Goal: Task Accomplishment & Management: Manage account settings

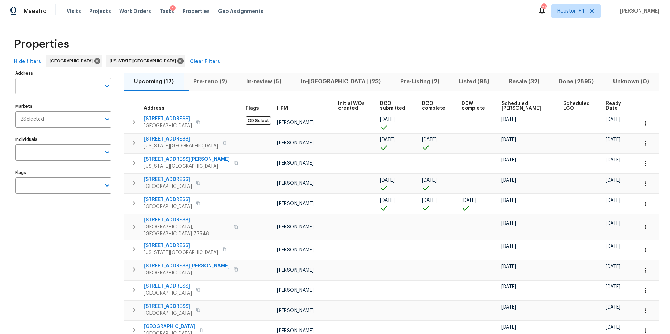
click at [44, 84] on input "Address" at bounding box center [58, 86] width 86 height 16
type input "8 bart"
click at [35, 103] on li "8 Bart St Buckner MO 64016" at bounding box center [63, 105] width 96 height 12
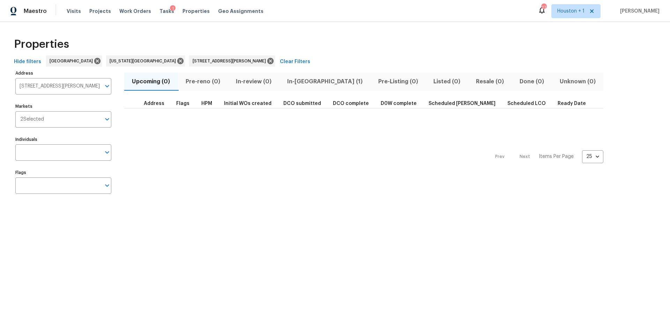
click at [302, 78] on span "In-reno (1)" at bounding box center [324, 82] width 83 height 10
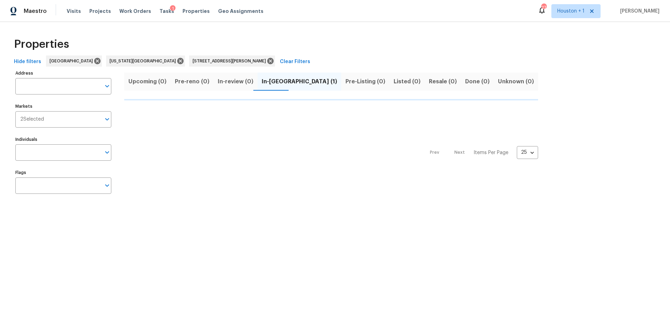
type input "8 Bart St Buckner MO 64016"
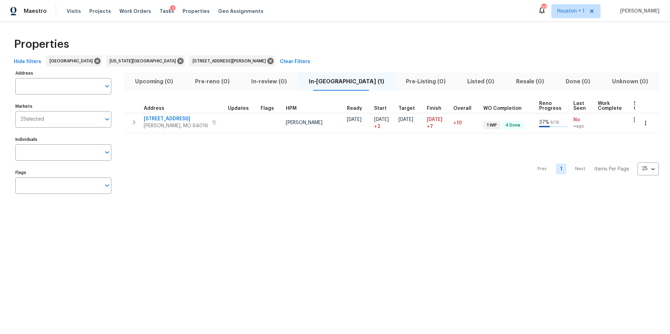
type input "8 Bart St Buckner MO 64016"
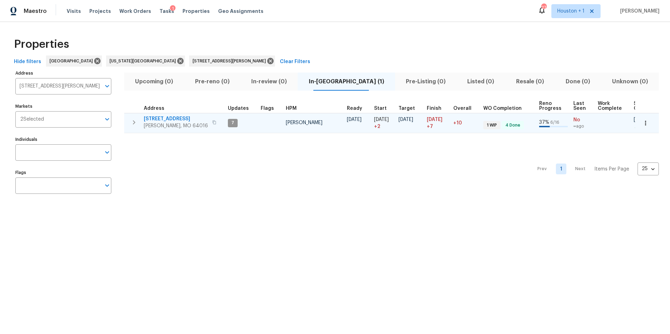
click at [156, 125] on span "Buckner, MO 64016" at bounding box center [176, 126] width 64 height 7
click at [150, 116] on span "8 Bart St" at bounding box center [176, 119] width 64 height 7
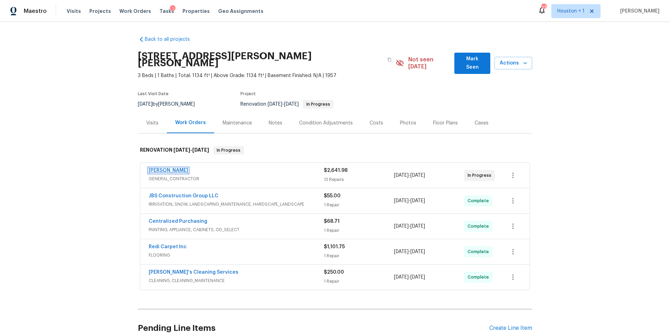
click at [169, 168] on link "MEL Contracting" at bounding box center [168, 170] width 39 height 5
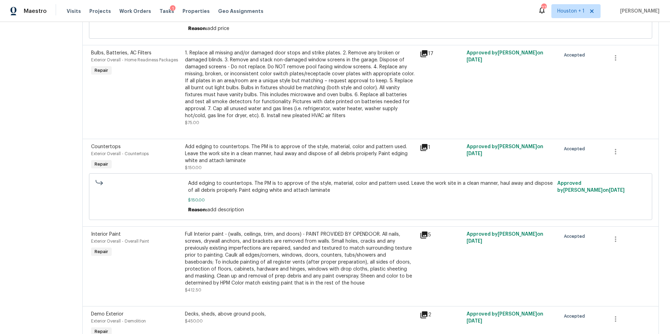
scroll to position [495, 0]
click at [236, 155] on div "Add edging to countertops. The PM is to approve of the style, material, color a…" at bounding box center [300, 152] width 231 height 21
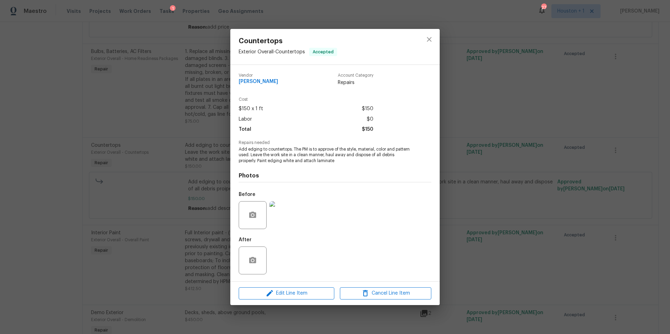
click at [281, 220] on img at bounding box center [284, 215] width 28 height 28
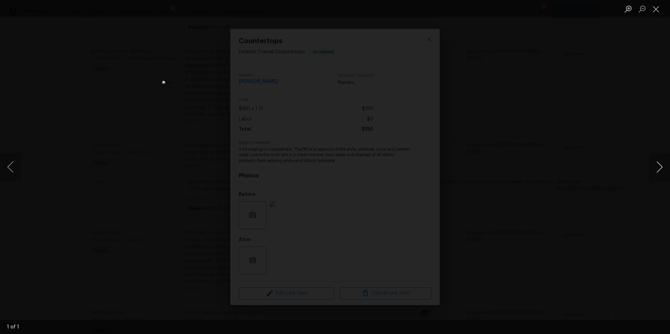
click at [657, 167] on button "Next image" at bounding box center [659, 167] width 21 height 28
click at [632, 169] on div "Lightbox" at bounding box center [335, 167] width 670 height 334
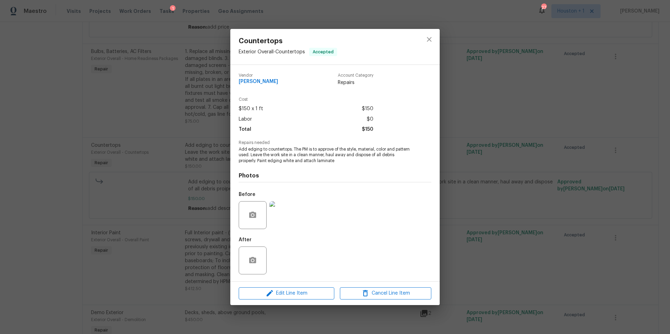
click at [467, 113] on div "Countertops Exterior Overall - Countertops Accepted Vendor MEL Contracting Acco…" at bounding box center [335, 167] width 670 height 334
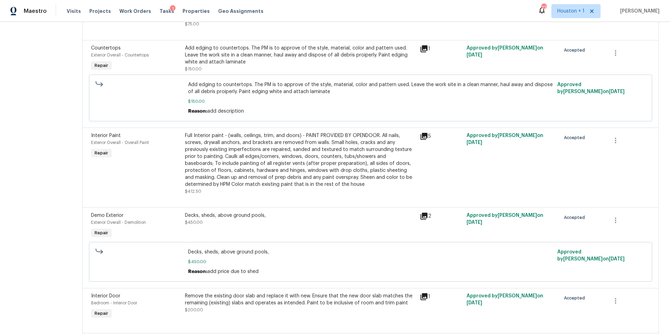
scroll to position [601, 0]
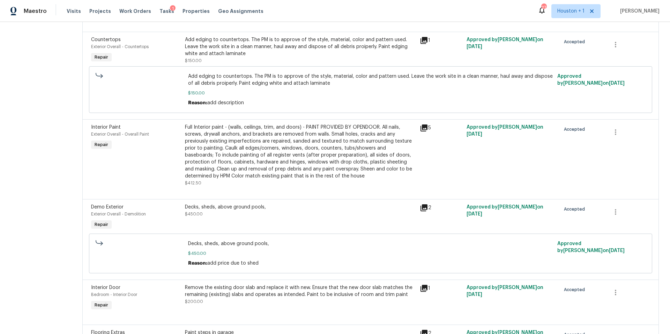
click at [323, 152] on div "Full Interior paint - (walls, ceilings, trim, and doors) - PAINT PROVIDED BY OP…" at bounding box center [300, 152] width 231 height 56
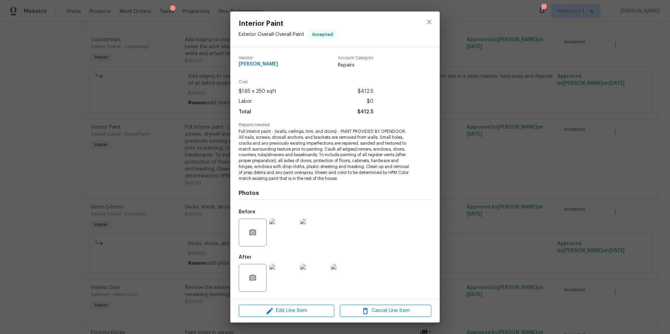
click at [277, 235] on img at bounding box center [284, 233] width 28 height 28
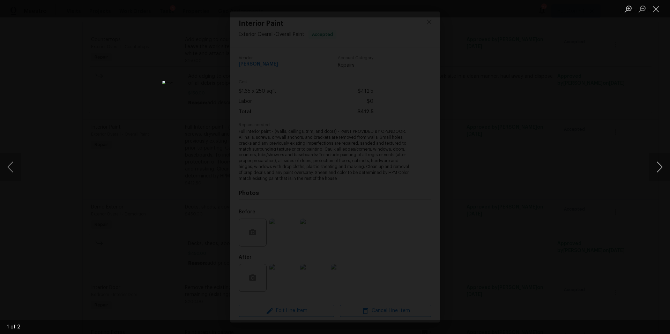
click at [660, 167] on button "Next image" at bounding box center [659, 167] width 21 height 28
click at [606, 171] on div "Lightbox" at bounding box center [335, 167] width 670 height 334
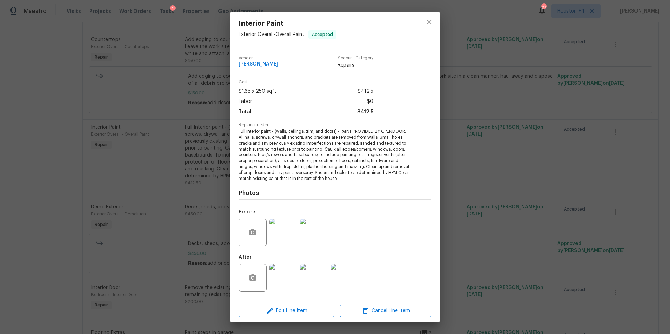
click at [490, 173] on div "Interior Paint Exterior Overall - Overall Paint Accepted Vendor MEL Contracting…" at bounding box center [335, 167] width 670 height 334
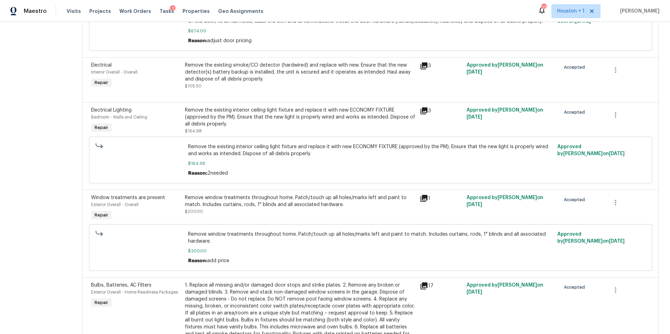
scroll to position [0, 0]
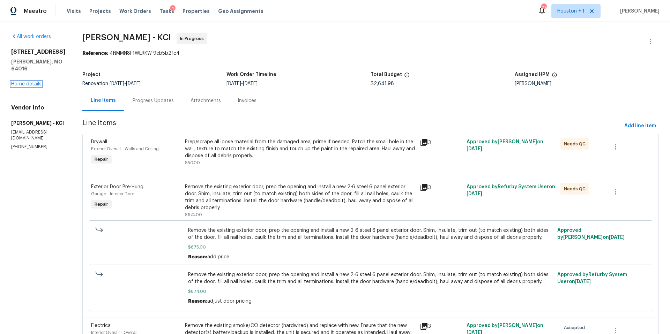
click at [40, 82] on link "Home details" at bounding box center [26, 84] width 30 height 5
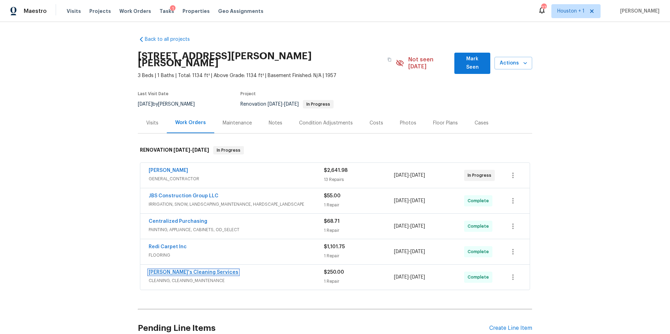
click at [185, 270] on link "Velo's Cleaning Services" at bounding box center [194, 272] width 90 height 5
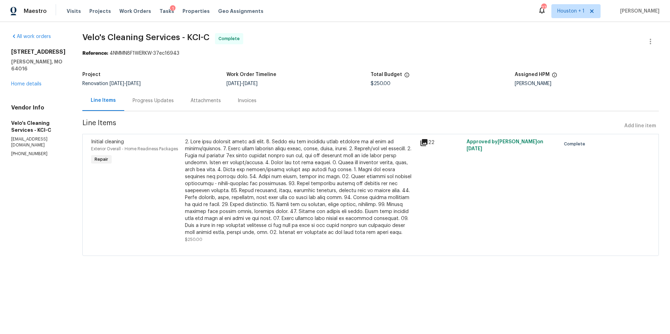
click at [255, 178] on div at bounding box center [300, 188] width 231 height 98
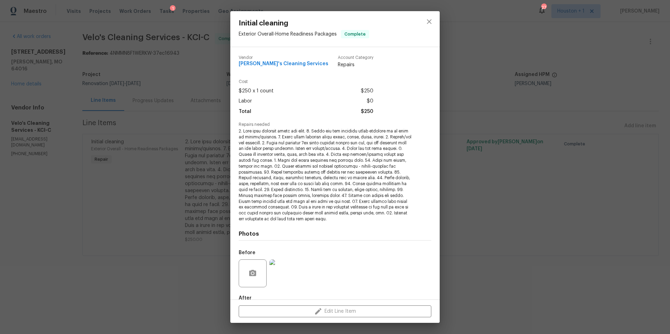
scroll to position [40, 0]
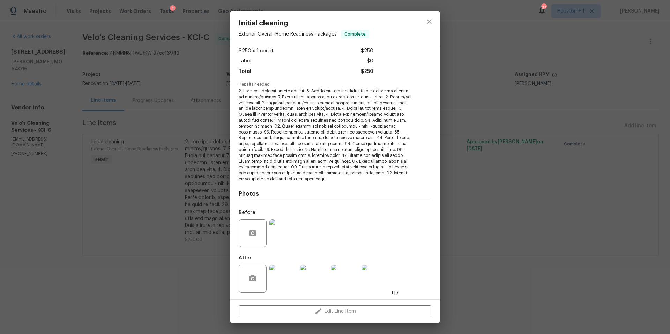
click at [280, 283] on img at bounding box center [284, 279] width 28 height 28
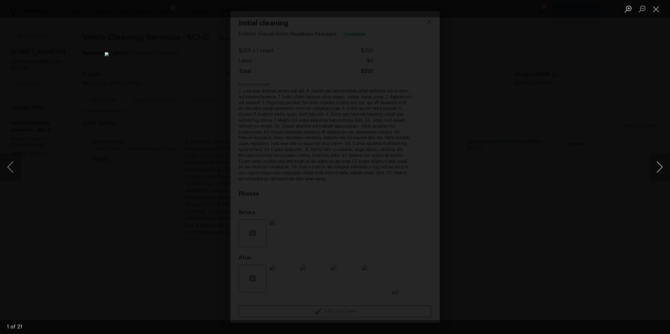
click at [661, 170] on button "Next image" at bounding box center [659, 167] width 21 height 28
click at [12, 169] on button "Previous image" at bounding box center [10, 167] width 21 height 28
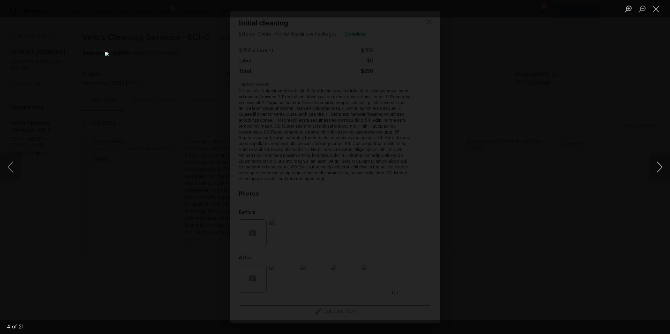
click at [651, 166] on button "Next image" at bounding box center [659, 167] width 21 height 28
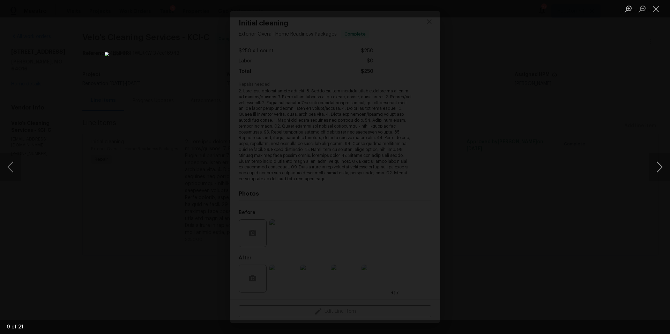
click at [651, 166] on button "Next image" at bounding box center [659, 167] width 21 height 28
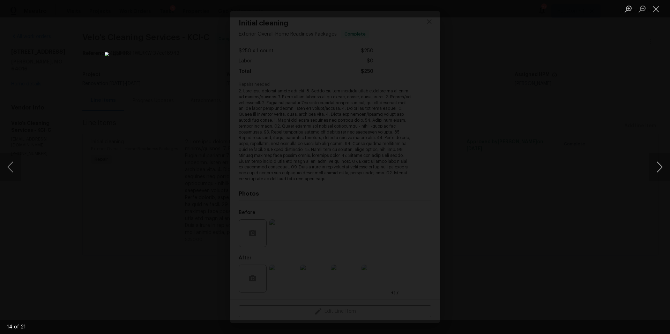
click at [651, 166] on button "Next image" at bounding box center [659, 167] width 21 height 28
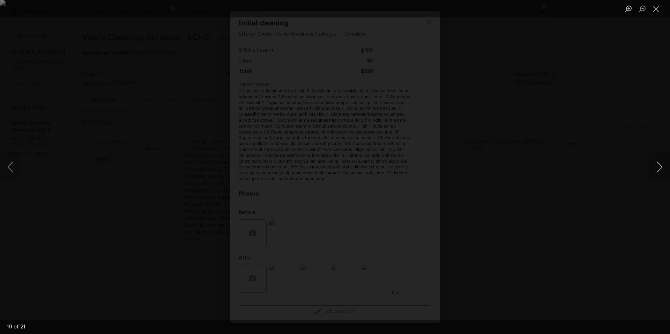
click at [651, 166] on button "Next image" at bounding box center [659, 167] width 21 height 28
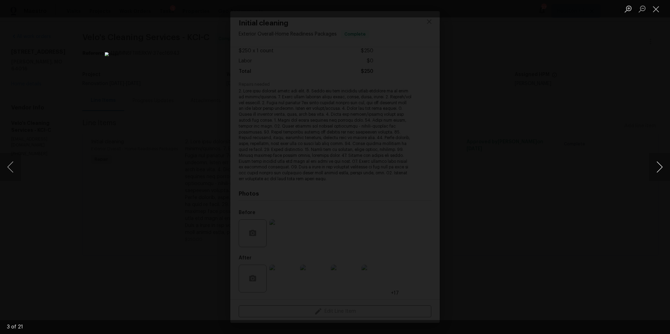
click at [651, 166] on button "Next image" at bounding box center [659, 167] width 21 height 28
click at [545, 91] on div "Lightbox" at bounding box center [335, 167] width 670 height 334
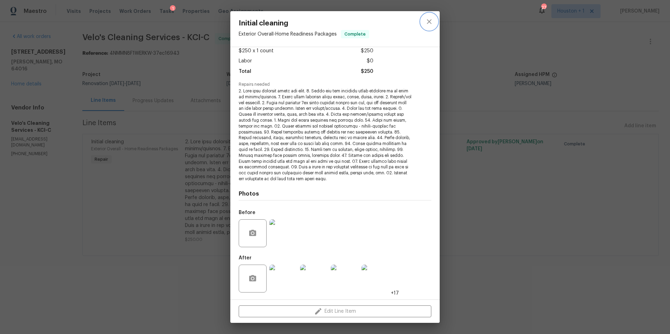
click at [427, 23] on icon "close" at bounding box center [429, 21] width 8 height 8
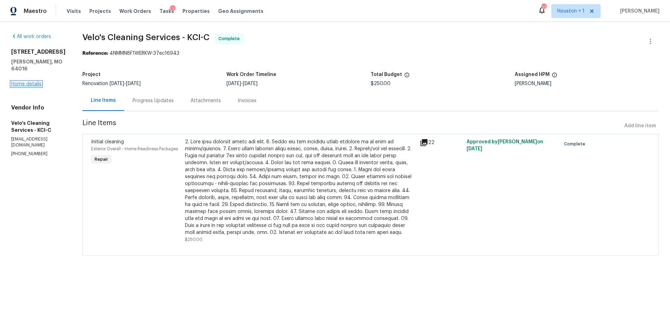
click at [32, 83] on link "Home details" at bounding box center [26, 84] width 30 height 5
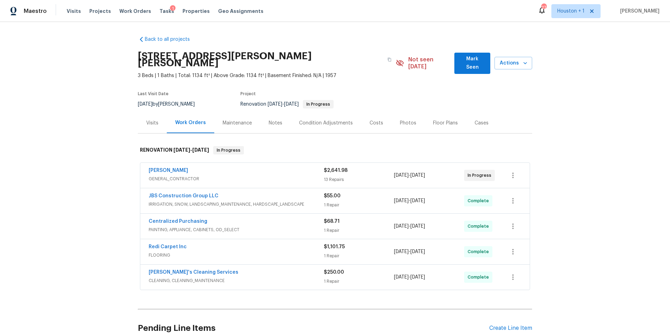
click at [400, 120] on div "Photos" at bounding box center [408, 123] width 16 height 7
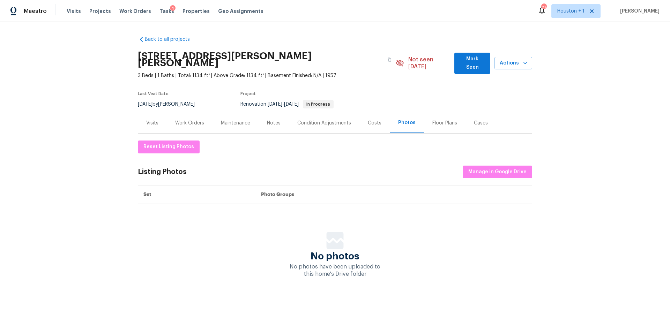
click at [149, 120] on div "Visits" at bounding box center [152, 123] width 12 height 7
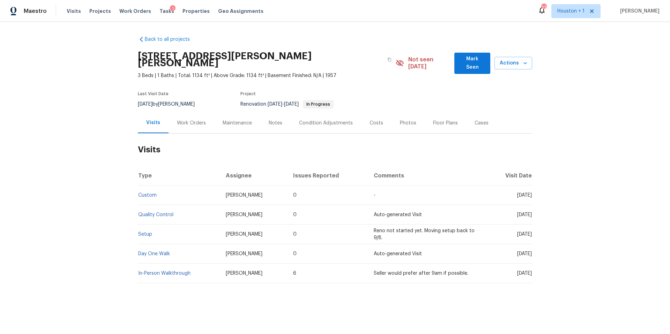
click at [186, 120] on div "Work Orders" at bounding box center [191, 123] width 29 height 7
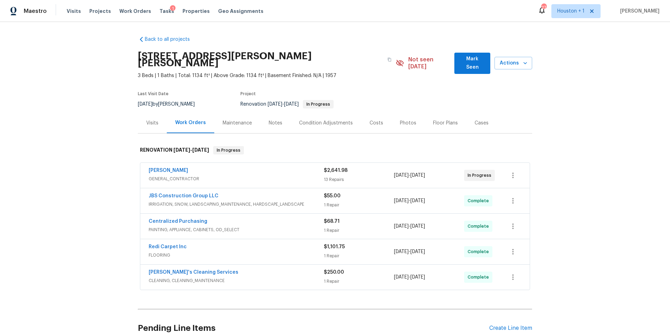
click at [157, 118] on div "Visits" at bounding box center [152, 123] width 29 height 21
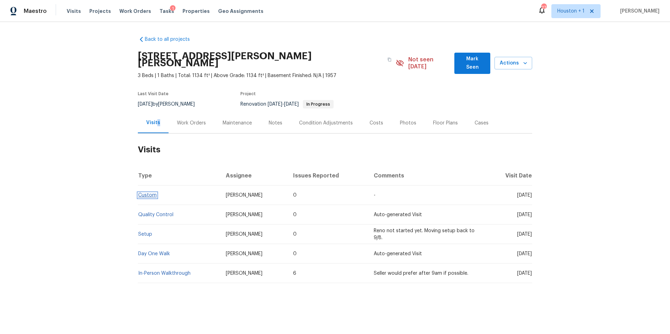
click at [148, 193] on link "Custom" at bounding box center [147, 195] width 19 height 5
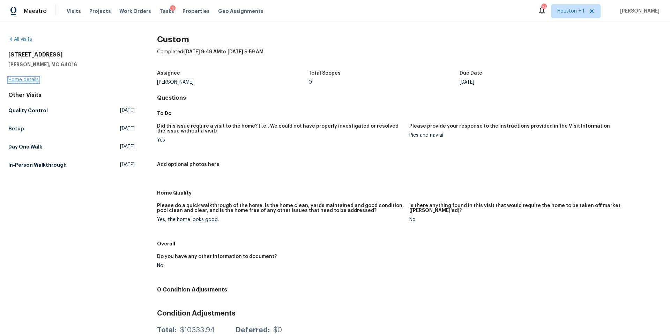
click at [25, 79] on link "Home details" at bounding box center [23, 80] width 30 height 5
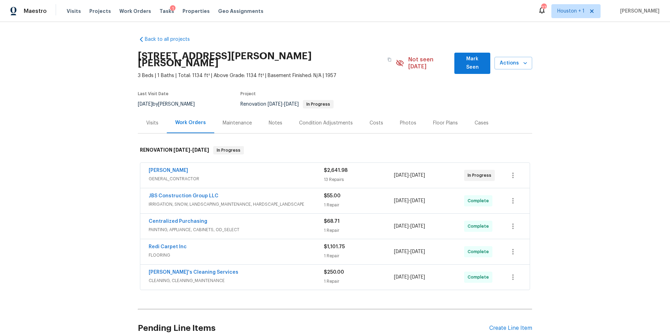
click at [155, 120] on div "Visits" at bounding box center [152, 123] width 12 height 7
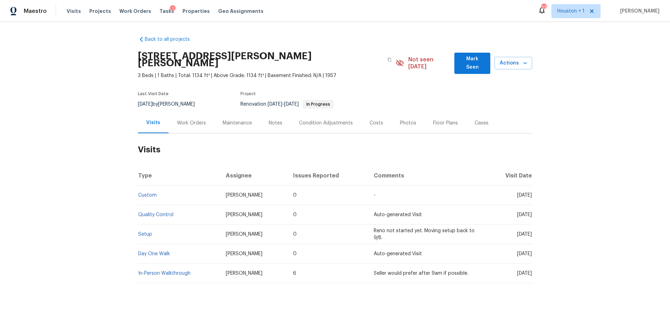
click at [144, 186] on td "Custom" at bounding box center [179, 196] width 82 height 20
click at [144, 193] on link "Custom" at bounding box center [147, 195] width 19 height 5
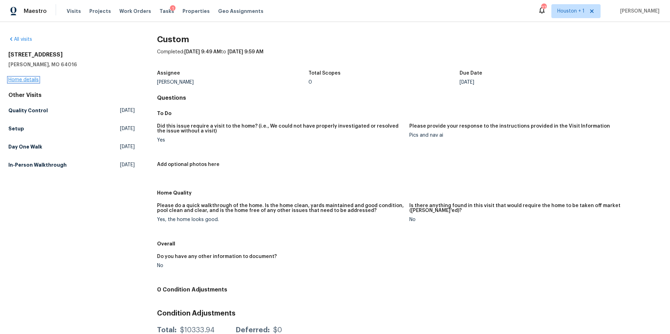
click at [16, 79] on link "Home details" at bounding box center [23, 80] width 30 height 5
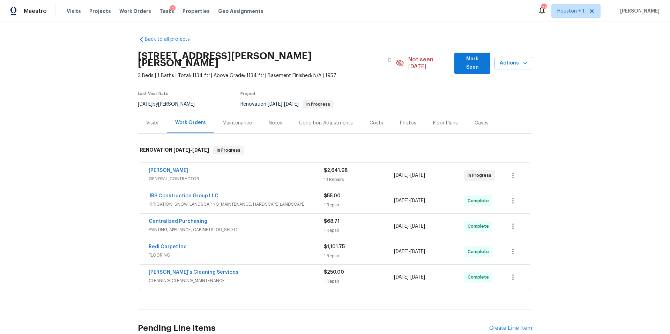
click at [408, 120] on div "Photos" at bounding box center [408, 123] width 16 height 7
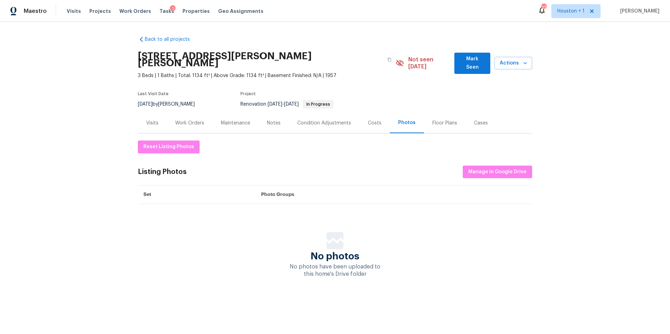
click at [155, 120] on div "Visits" at bounding box center [152, 123] width 12 height 7
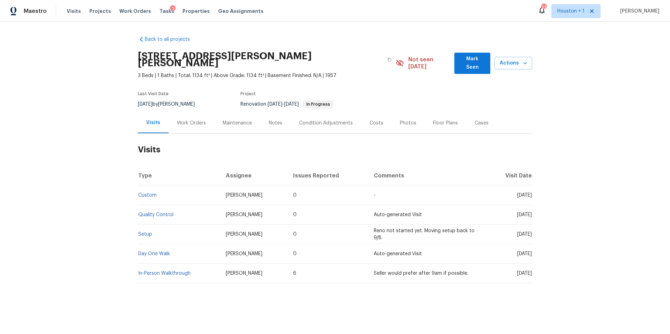
click at [184, 120] on div "Work Orders" at bounding box center [191, 123] width 29 height 7
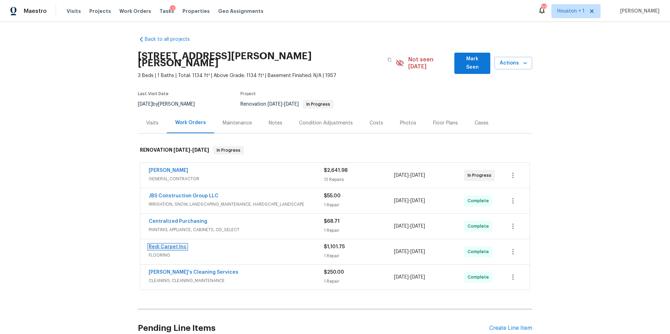
click at [174, 245] on link "Redi Carpet Inc" at bounding box center [168, 247] width 38 height 5
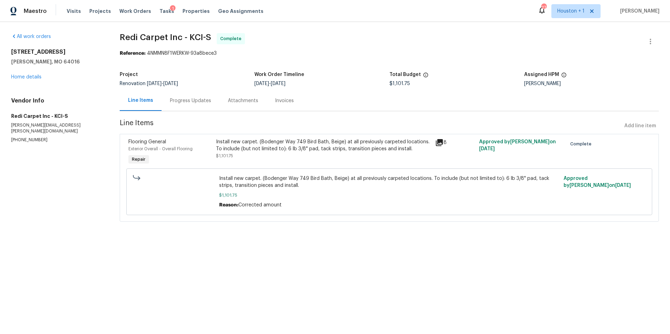
click at [442, 144] on icon at bounding box center [439, 143] width 8 height 8
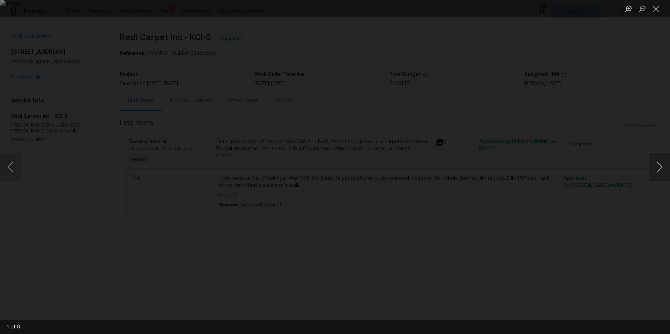
click at [654, 170] on button "Next image" at bounding box center [659, 167] width 21 height 28
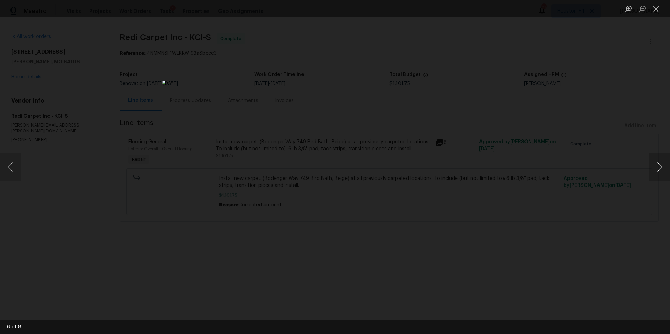
click at [654, 170] on button "Next image" at bounding box center [659, 167] width 21 height 28
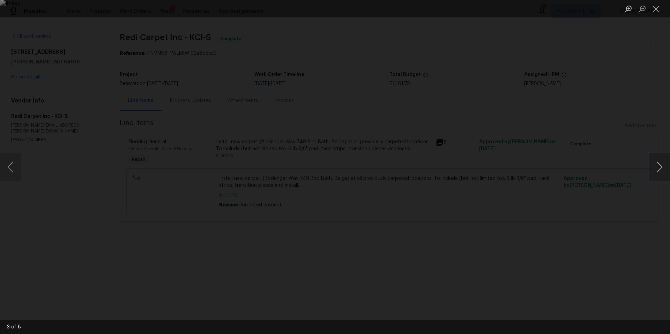
click at [654, 170] on button "Next image" at bounding box center [659, 167] width 21 height 28
click at [595, 149] on div "Lightbox" at bounding box center [335, 167] width 670 height 334
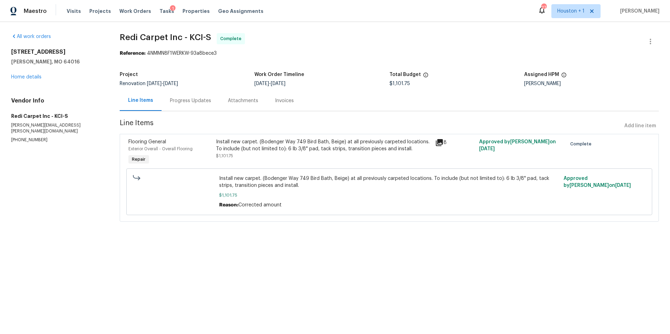
click at [29, 81] on div "All work orders 8 Bart St Buckner, MO 64016 Home details Vendor Info Redi Carpe…" at bounding box center [57, 88] width 92 height 110
click at [33, 78] on link "Home details" at bounding box center [26, 77] width 30 height 5
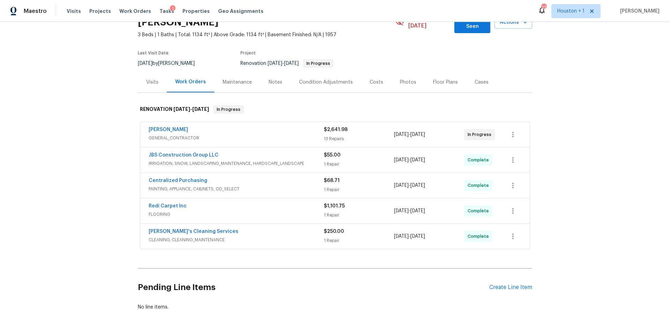
scroll to position [58, 0]
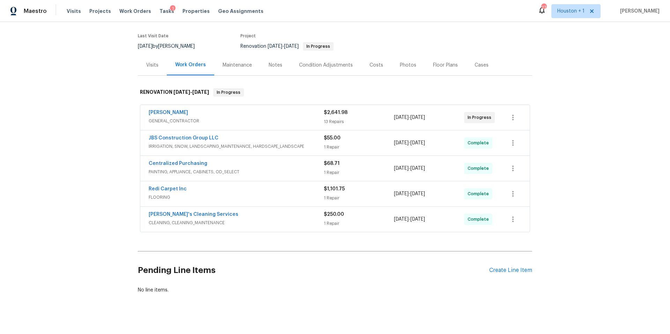
click at [152, 62] on div "Visits" at bounding box center [152, 65] width 29 height 21
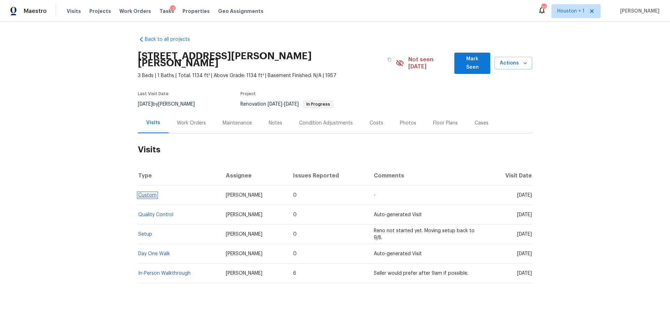
click at [148, 193] on link "Custom" at bounding box center [147, 195] width 19 height 5
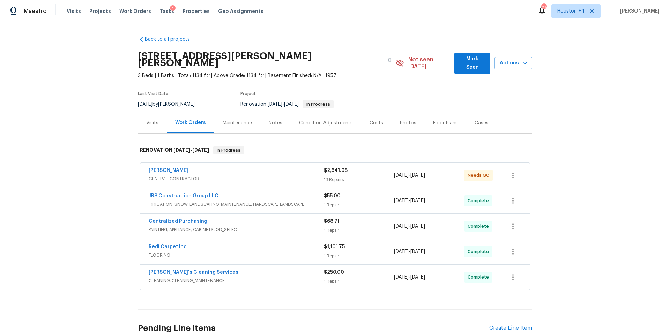
click at [155, 120] on div "Visits" at bounding box center [152, 123] width 12 height 7
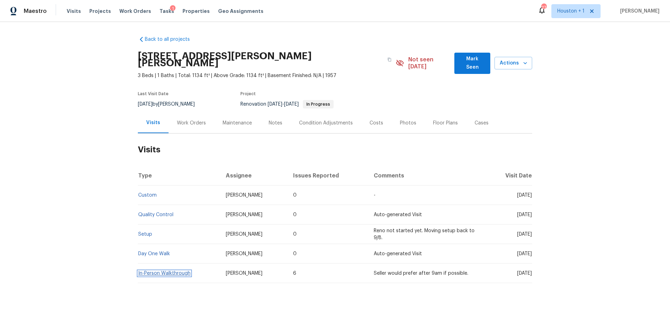
click at [163, 271] on link "In-Person Walkthrough" at bounding box center [164, 273] width 52 height 5
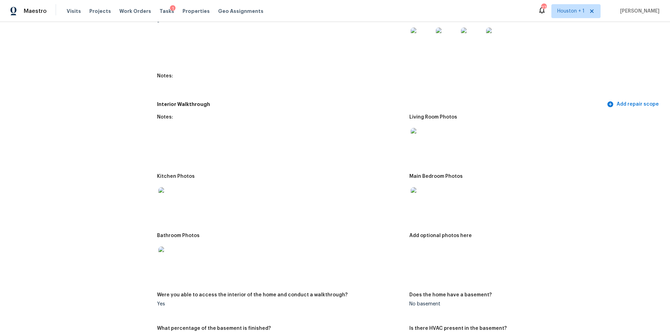
scroll to position [723, 0]
click at [173, 200] on img at bounding box center [170, 198] width 22 height 22
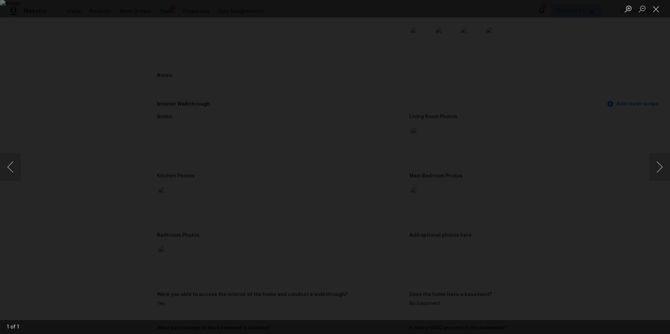
click at [532, 165] on div "Lightbox" at bounding box center [335, 167] width 670 height 334
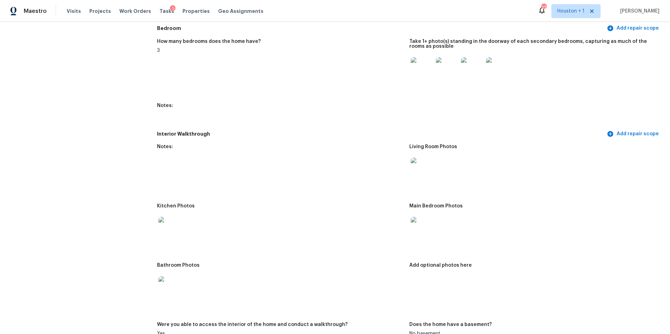
scroll to position [690, 0]
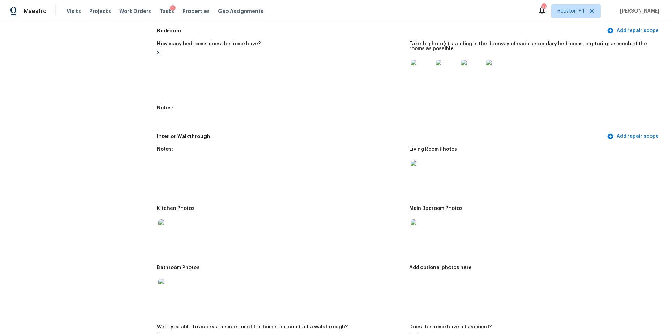
click at [421, 68] on img at bounding box center [422, 71] width 22 height 22
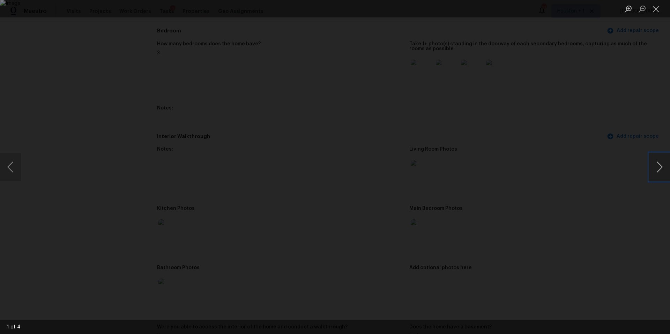
click at [656, 170] on button "Next image" at bounding box center [659, 167] width 21 height 28
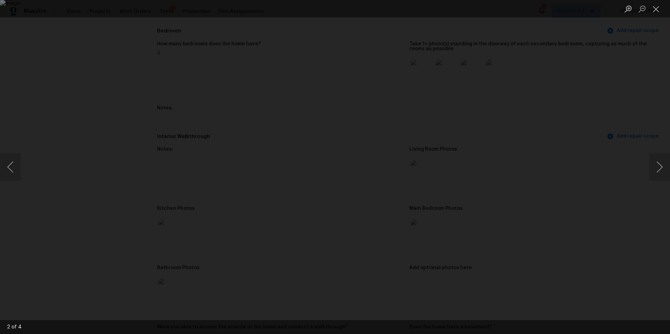
click at [618, 174] on div "Lightbox" at bounding box center [335, 167] width 670 height 334
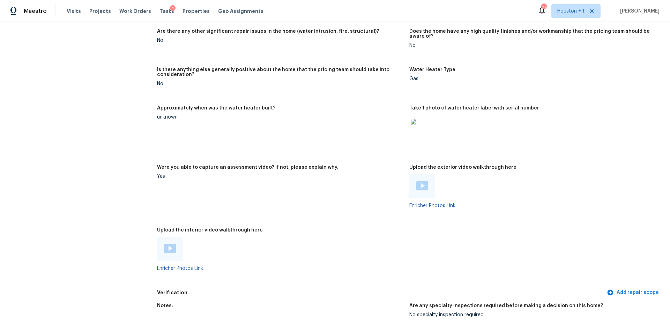
scroll to position [1203, 0]
click at [169, 243] on img at bounding box center [170, 247] width 12 height 9
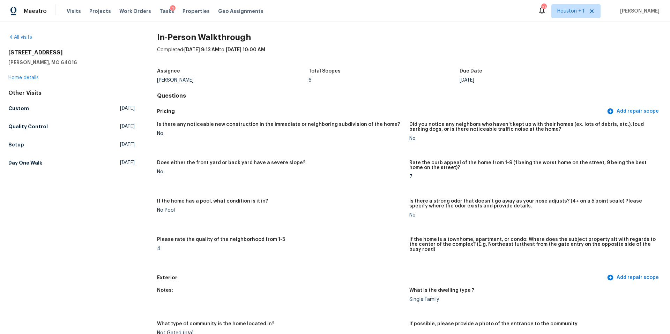
scroll to position [0, 0]
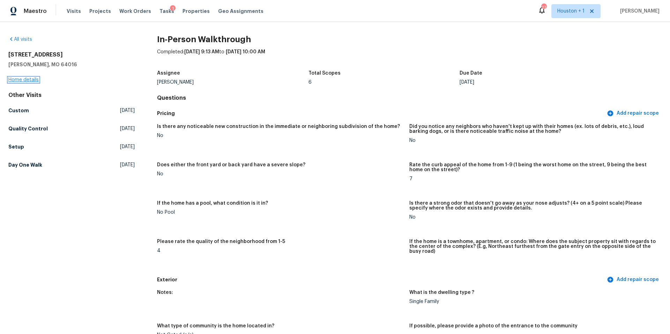
click at [31, 78] on link "Home details" at bounding box center [23, 80] width 30 height 5
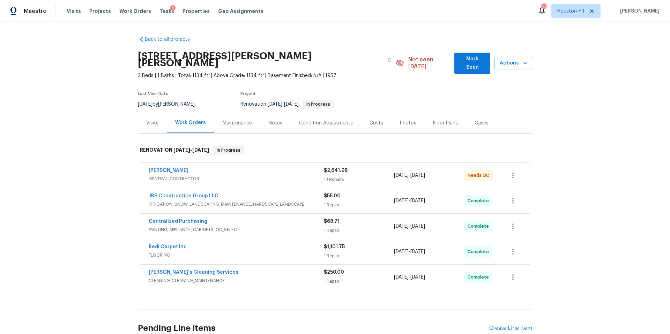
click at [171, 269] on span "Velo's Cleaning Services" at bounding box center [194, 272] width 90 height 7
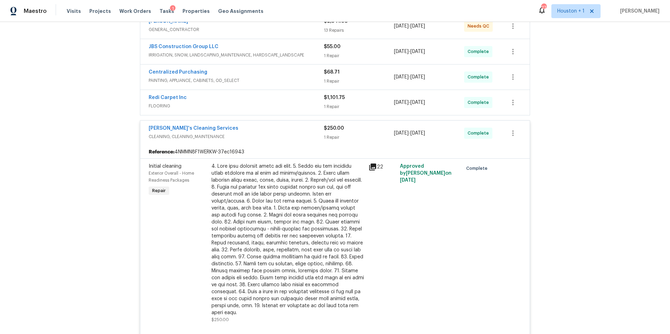
scroll to position [161, 0]
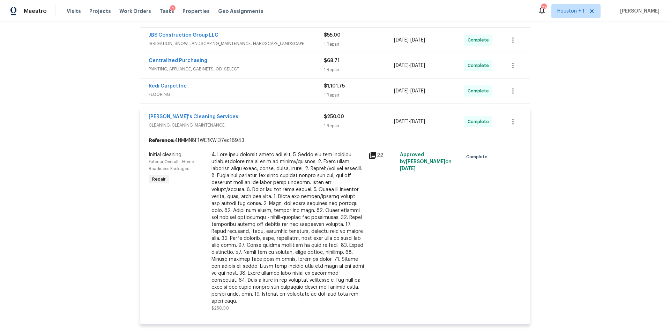
click at [294, 178] on div at bounding box center [288, 229] width 153 height 154
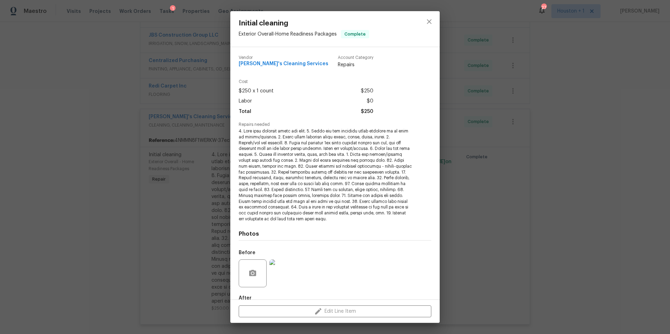
scroll to position [40, 0]
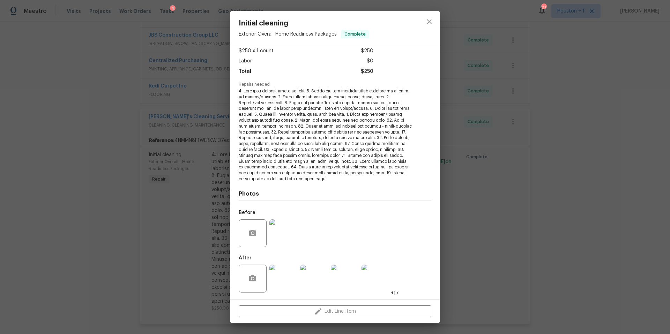
click at [280, 277] on img at bounding box center [284, 279] width 28 height 28
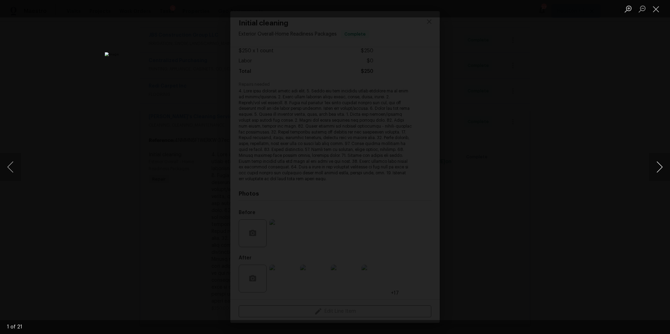
click at [668, 169] on button "Next image" at bounding box center [659, 167] width 21 height 28
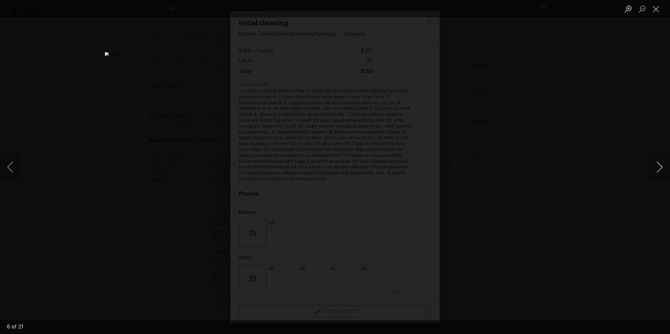
click at [668, 169] on button "Next image" at bounding box center [659, 167] width 21 height 28
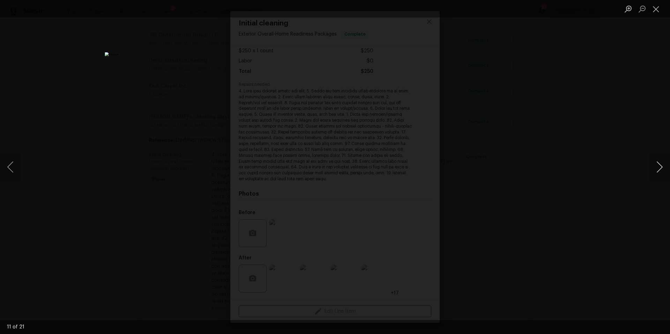
click at [668, 169] on button "Next image" at bounding box center [659, 167] width 21 height 28
click at [667, 167] on button "Next image" at bounding box center [659, 167] width 21 height 28
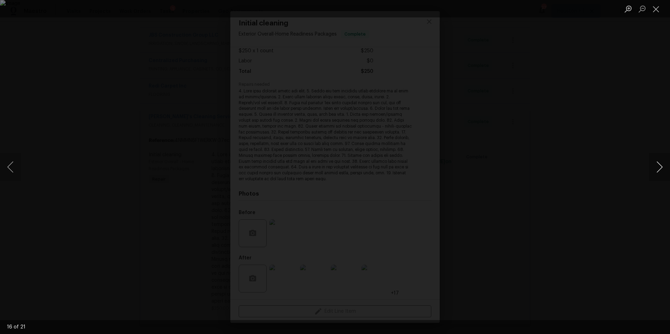
click at [667, 167] on button "Next image" at bounding box center [659, 167] width 21 height 28
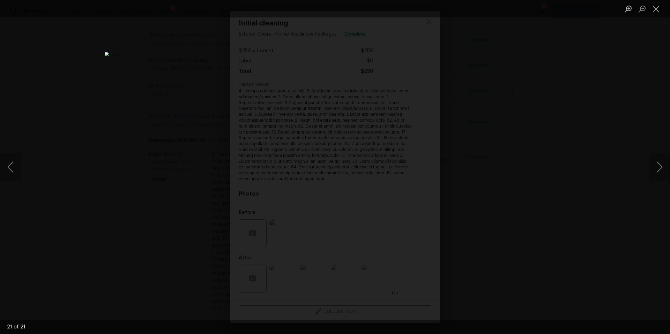
click at [115, 80] on div "Lightbox" at bounding box center [335, 167] width 670 height 334
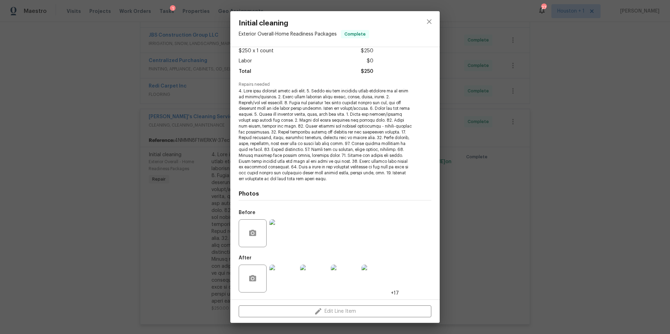
click at [117, 73] on div "Initial cleaning Exterior Overall - Home Readiness Packages Complete Vendor Vel…" at bounding box center [335, 167] width 670 height 334
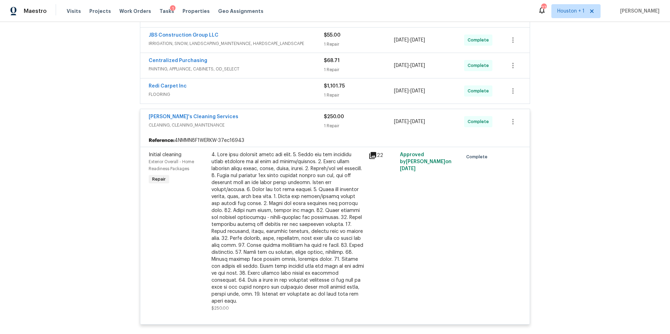
scroll to position [0, 0]
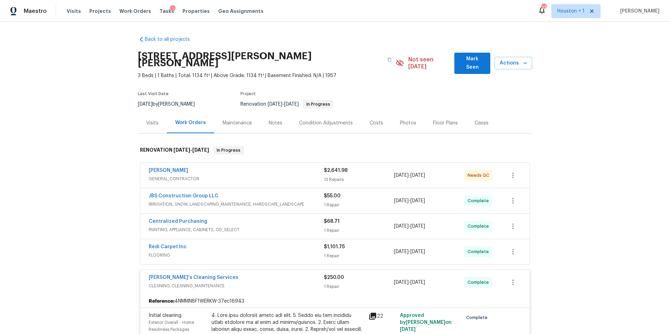
click at [413, 117] on div "Photos" at bounding box center [408, 123] width 33 height 21
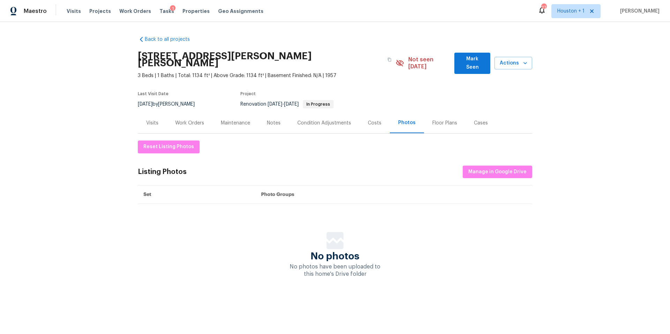
click at [149, 120] on div "Visits" at bounding box center [152, 123] width 12 height 7
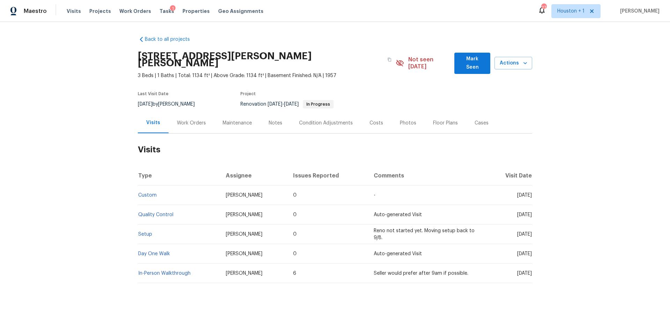
click at [142, 186] on td "Custom" at bounding box center [179, 196] width 82 height 20
click at [142, 193] on link "Custom" at bounding box center [147, 195] width 19 height 5
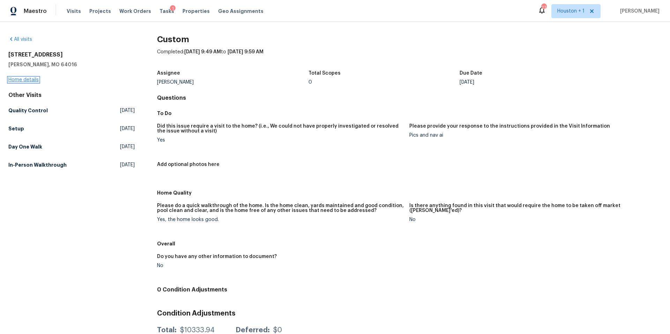
click at [29, 81] on link "Home details" at bounding box center [23, 80] width 30 height 5
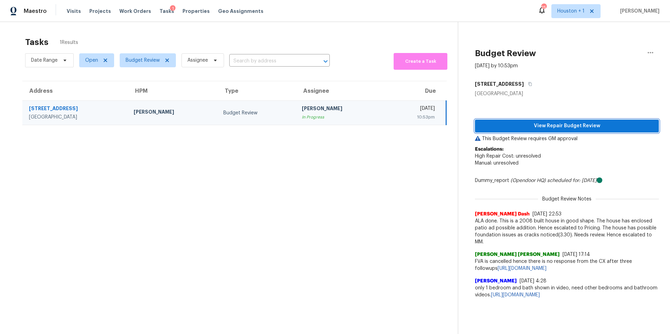
click at [505, 129] on span "View Repair Budget Review" at bounding box center [567, 126] width 173 height 9
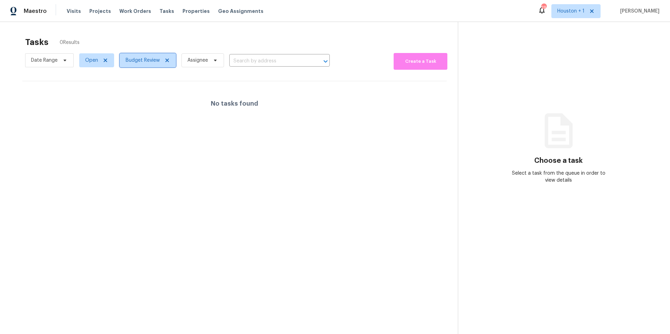
click at [146, 63] on span "Budget Review" at bounding box center [143, 60] width 34 height 7
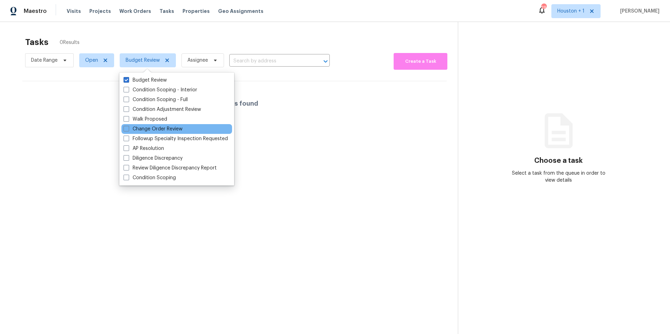
click at [133, 125] on div "Change Order Review" at bounding box center [176, 129] width 111 height 10
click at [131, 130] on label "Change Order Review" at bounding box center [153, 129] width 59 height 7
click at [128, 130] on input "Change Order Review" at bounding box center [126, 128] width 5 height 5
checkbox input "true"
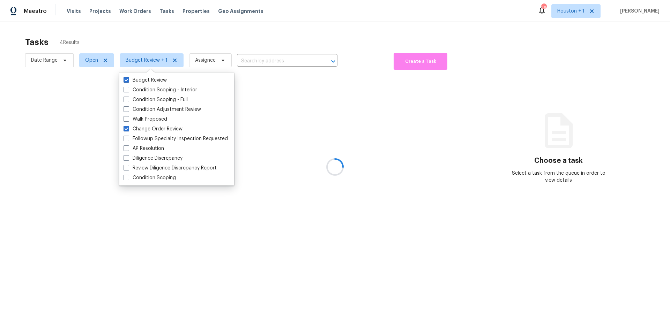
click at [180, 41] on div at bounding box center [335, 167] width 670 height 334
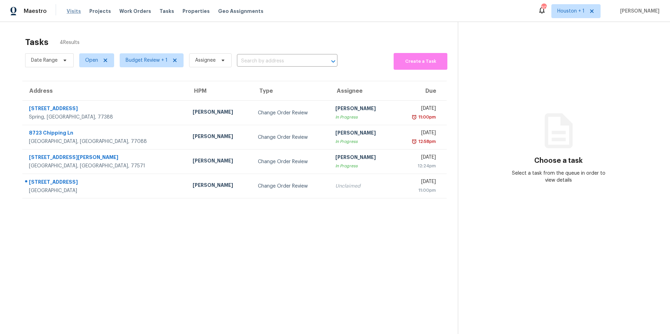
click at [72, 13] on span "Visits" at bounding box center [74, 11] width 14 height 7
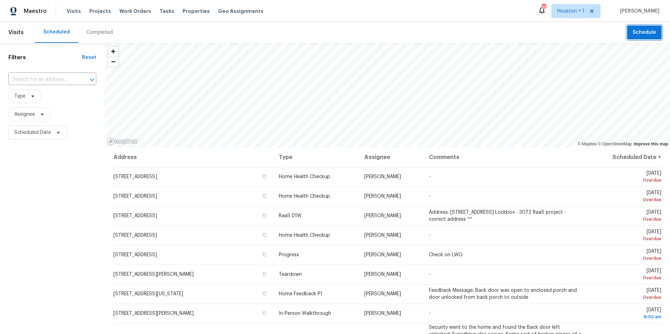
click at [651, 34] on span "Schedule" at bounding box center [644, 32] width 23 height 9
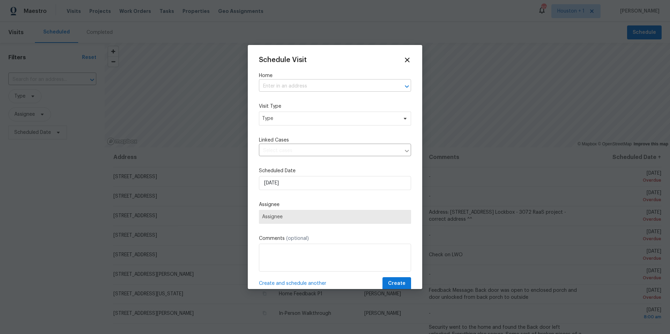
click at [322, 87] on input "text" at bounding box center [325, 86] width 133 height 11
type input "21415"
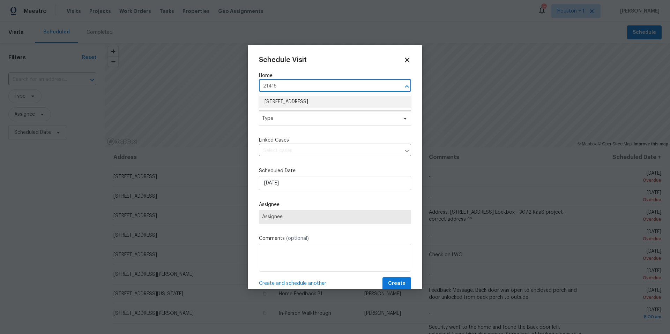
click at [316, 100] on li "21415 Park Mount Dr, Katy, TX 77450" at bounding box center [335, 102] width 152 height 12
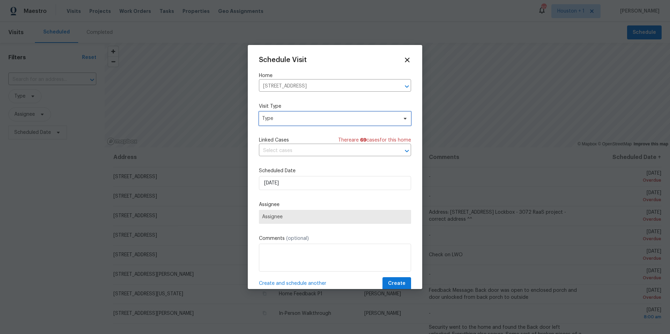
click at [302, 119] on span "Type" at bounding box center [330, 118] width 136 height 7
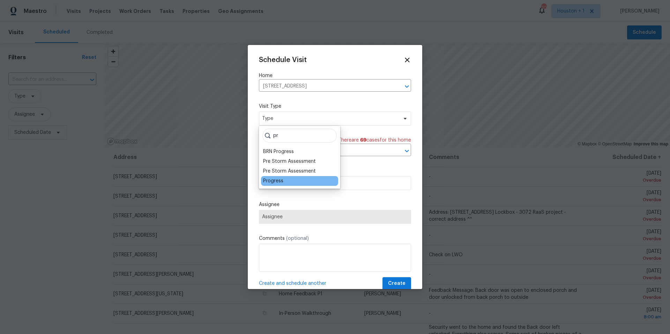
type input "pr"
click at [273, 182] on div "Progress" at bounding box center [273, 181] width 20 height 7
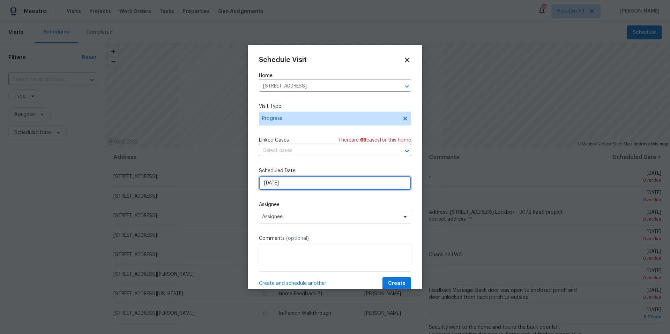
click at [297, 178] on input "[DATE]" at bounding box center [335, 183] width 152 height 14
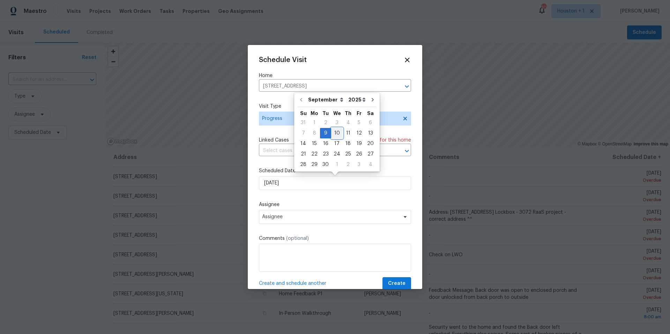
click at [335, 133] on div "10" at bounding box center [337, 133] width 12 height 10
type input "9/10/2025"
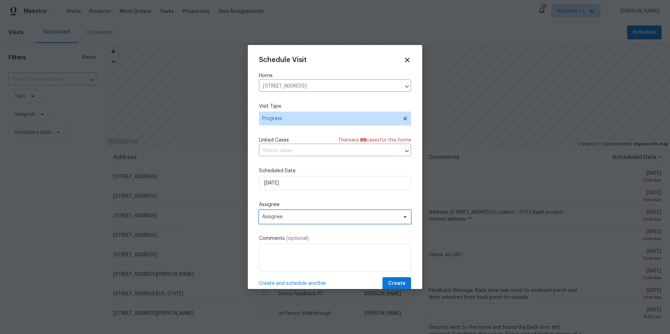
click at [277, 218] on span "Assignee" at bounding box center [330, 217] width 137 height 6
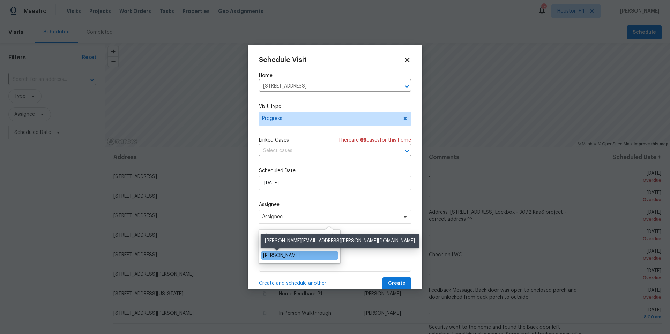
type input "lu"
click at [266, 255] on div "[PERSON_NAME]" at bounding box center [281, 255] width 37 height 7
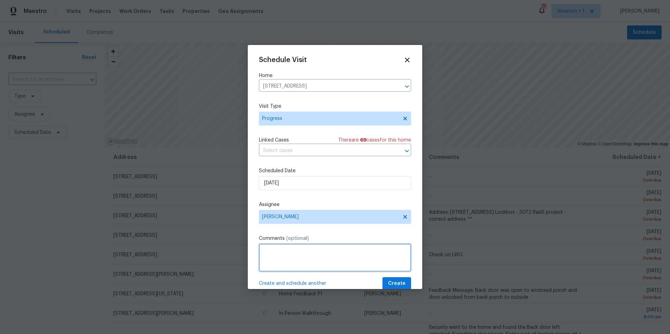
click at [266, 255] on textarea at bounding box center [335, 258] width 152 height 28
type textarea "10am Team Onsite"
click at [389, 282] on button "Create" at bounding box center [397, 284] width 29 height 13
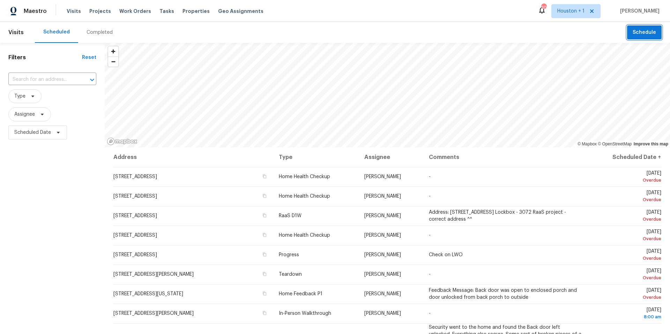
click at [646, 32] on span "Schedule" at bounding box center [644, 32] width 23 height 9
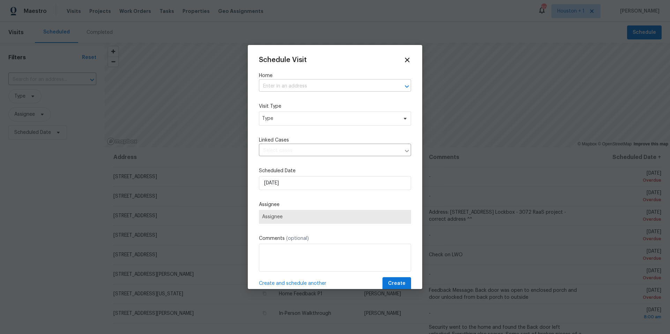
click at [302, 87] on input "text" at bounding box center [325, 86] width 133 height 11
type input "3231 Be"
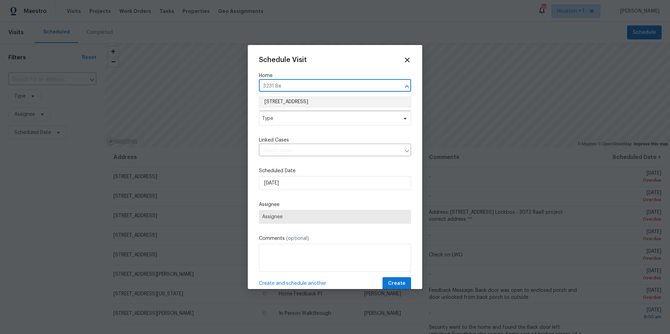
click at [301, 102] on li "3231 Bent Brook Way, Katy, TX 77449" at bounding box center [335, 102] width 152 height 12
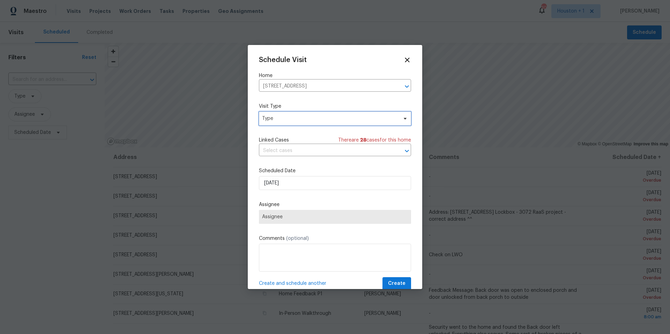
click at [290, 117] on span "Type" at bounding box center [330, 118] width 136 height 7
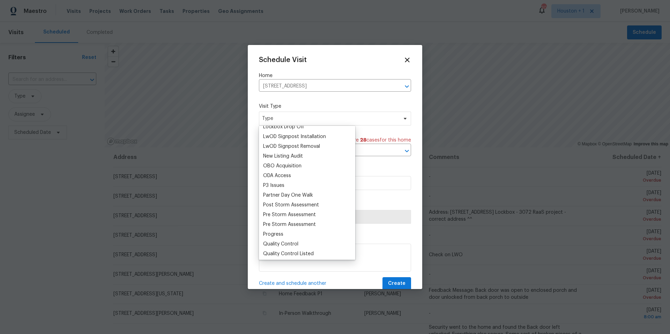
scroll to position [375, 0]
click at [271, 224] on div "Progress" at bounding box center [273, 226] width 20 height 7
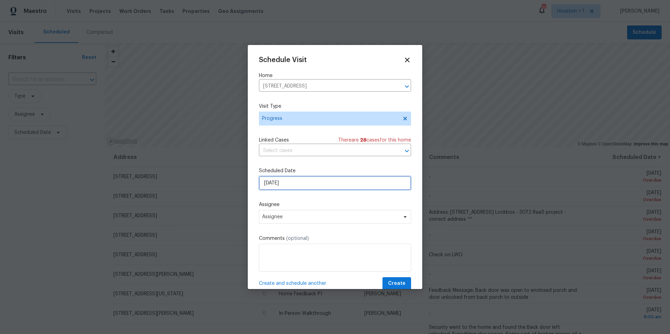
click at [306, 186] on input "[DATE]" at bounding box center [335, 183] width 152 height 14
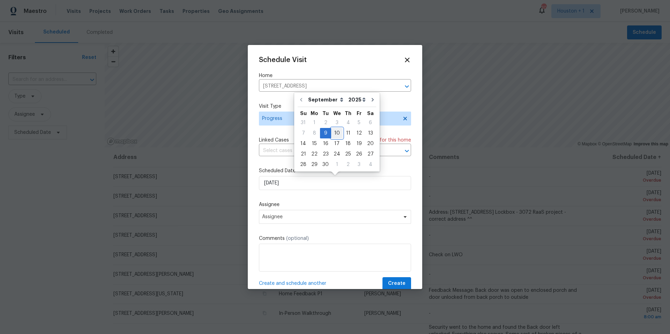
click at [337, 132] on div "10" at bounding box center [337, 133] width 12 height 10
type input "9/10/2025"
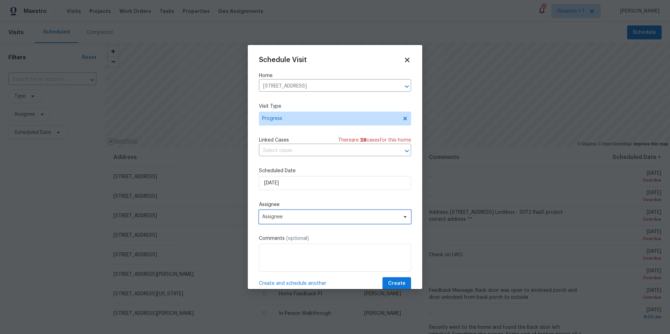
click at [288, 218] on span "Assignee" at bounding box center [330, 217] width 137 height 6
type input "luis"
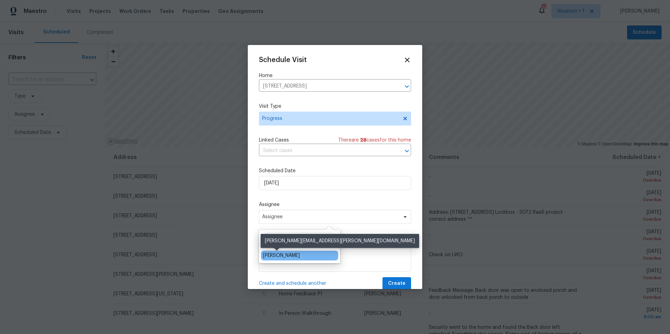
click at [273, 256] on div "[PERSON_NAME]" at bounding box center [281, 255] width 37 height 7
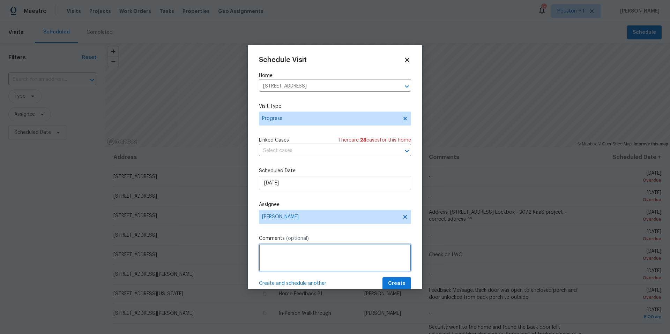
click at [273, 256] on textarea at bounding box center [335, 258] width 152 height 28
type textarea "D1W"
click at [403, 285] on span "Create" at bounding box center [396, 284] width 17 height 9
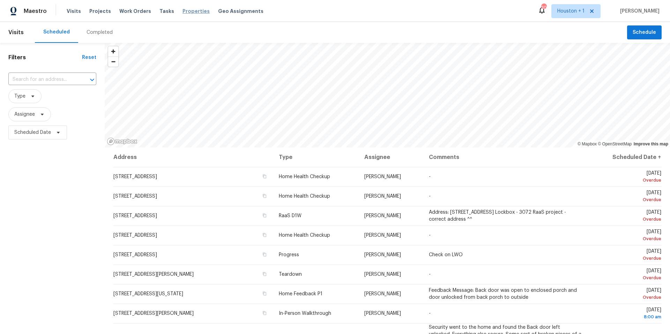
click at [183, 9] on span "Properties" at bounding box center [196, 11] width 27 height 7
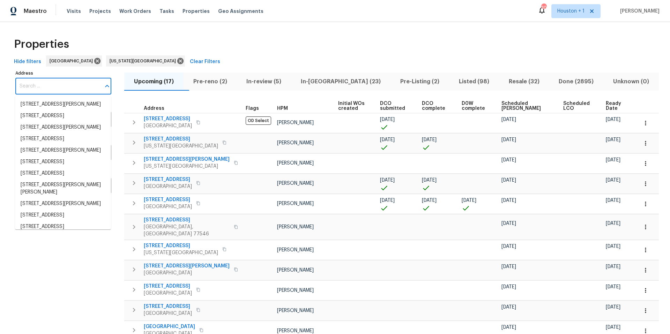
click at [34, 89] on input "Address" at bounding box center [58, 86] width 86 height 16
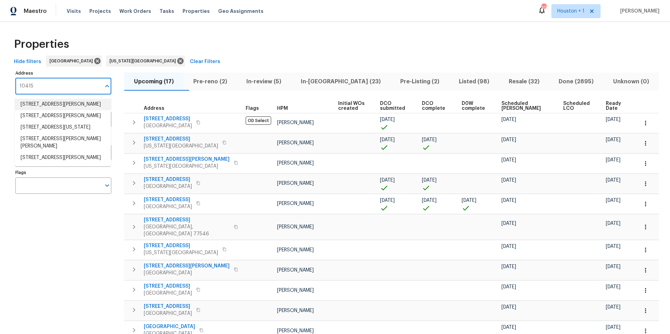
type input "10415"
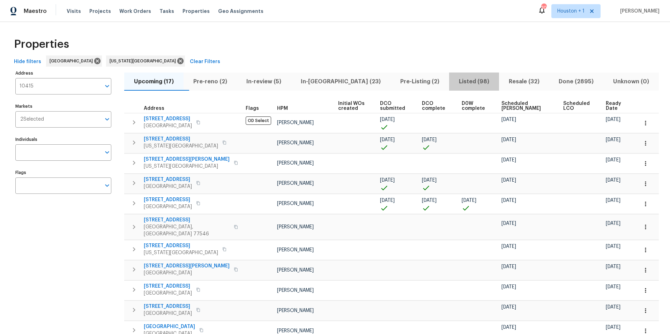
click at [454, 81] on span "Listed (98)" at bounding box center [475, 82] width 42 height 10
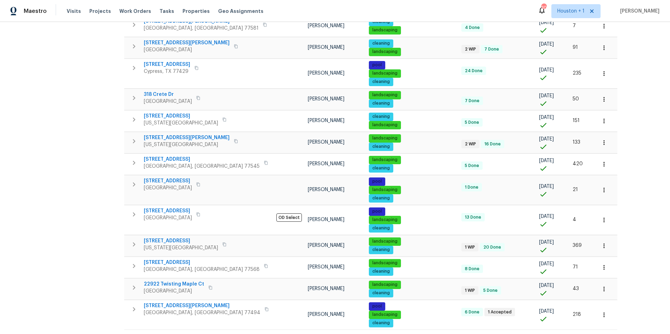
scroll to position [376, 0]
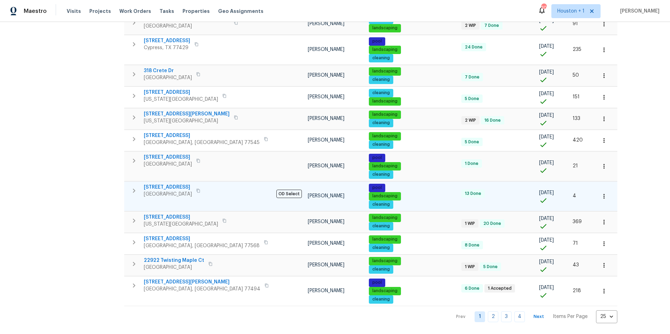
click at [601, 195] on icon "button" at bounding box center [604, 196] width 7 height 7
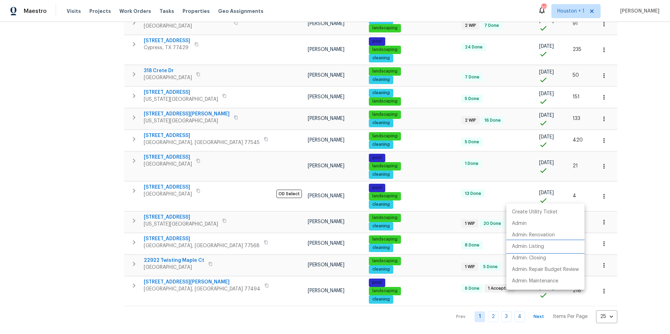
click at [525, 249] on p "Admin: Listing" at bounding box center [528, 246] width 32 height 7
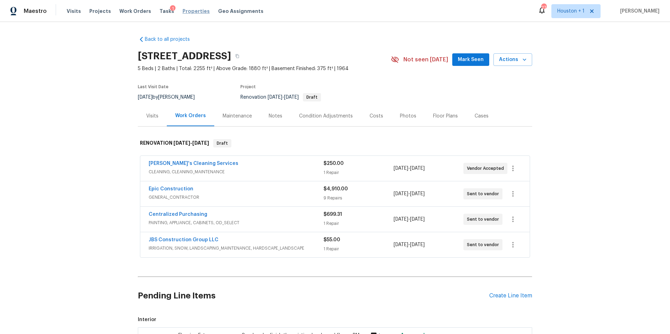
click at [189, 10] on span "Properties" at bounding box center [196, 11] width 27 height 7
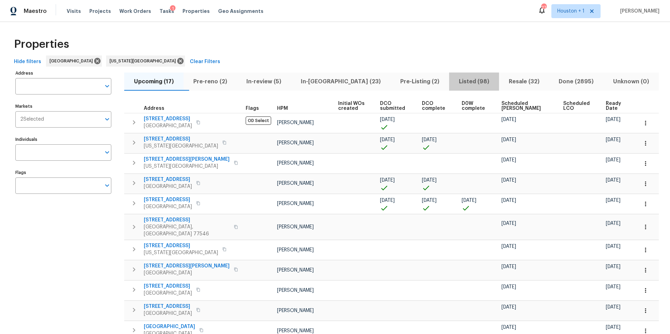
click at [454, 84] on span "Listed (98)" at bounding box center [475, 82] width 42 height 10
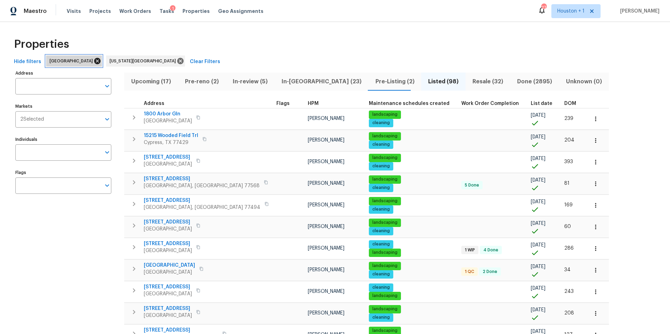
click at [94, 61] on icon at bounding box center [97, 61] width 6 height 6
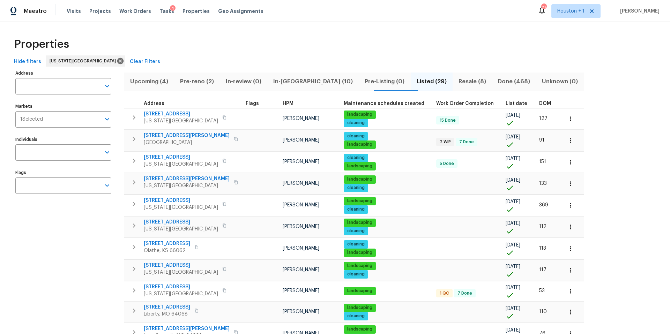
click at [195, 82] on span "Pre-reno (2)" at bounding box center [196, 82] width 37 height 10
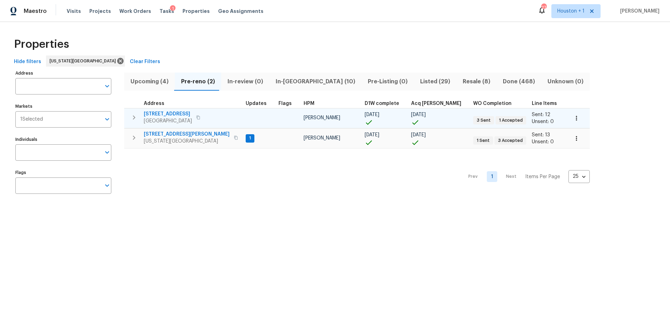
click at [179, 114] on span "[STREET_ADDRESS]" at bounding box center [168, 114] width 48 height 7
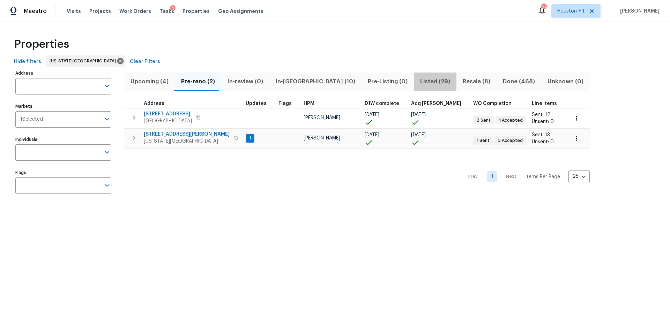
click at [418, 79] on span "Listed (29)" at bounding box center [435, 82] width 34 height 10
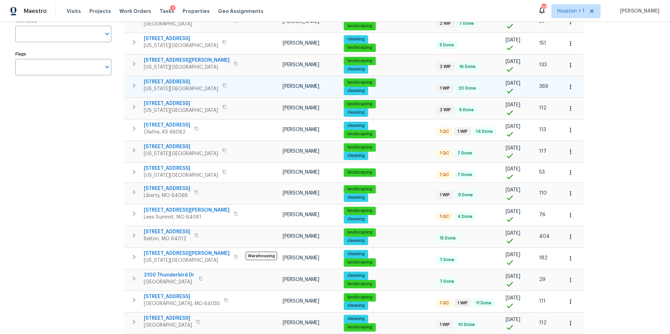
scroll to position [119, 0]
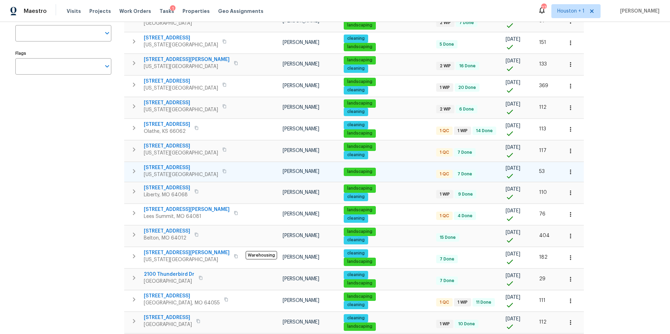
click at [174, 168] on span "10105 River Hills Dr" at bounding box center [181, 167] width 74 height 7
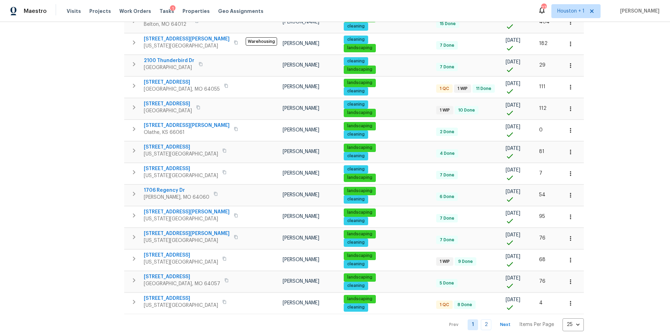
scroll to position [341, 0]
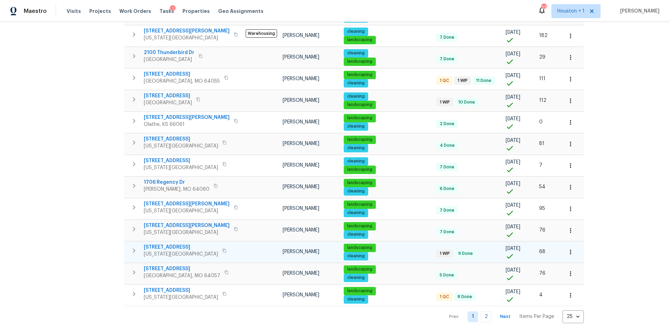
click at [171, 246] on span "13201 E 53rd St" at bounding box center [181, 247] width 74 height 7
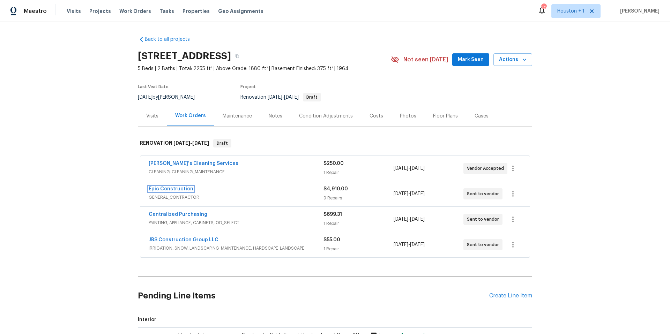
click at [187, 187] on link "Epic Construction" at bounding box center [171, 189] width 45 height 5
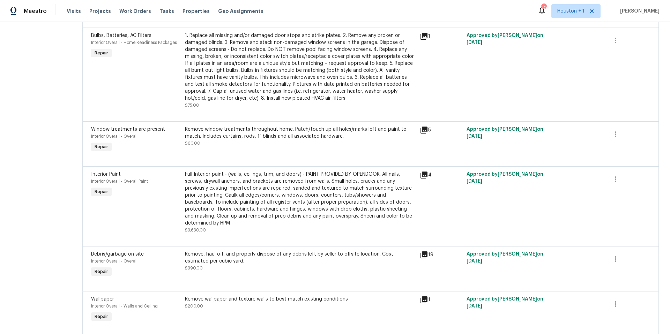
scroll to position [310, 0]
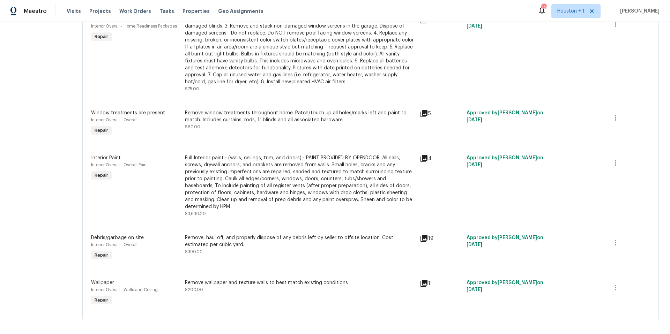
click at [421, 235] on icon at bounding box center [424, 238] width 7 height 7
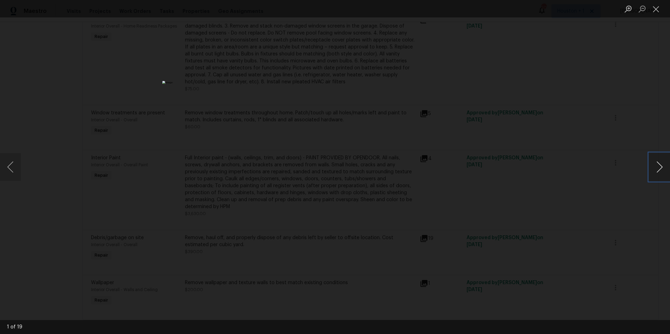
click at [657, 169] on button "Next image" at bounding box center [659, 167] width 21 height 28
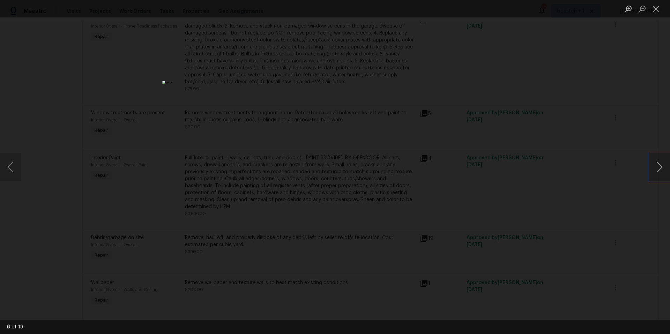
click at [657, 169] on button "Next image" at bounding box center [659, 167] width 21 height 28
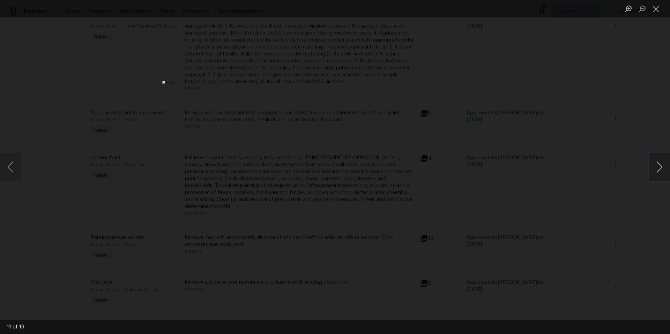
click at [657, 169] on button "Next image" at bounding box center [659, 167] width 21 height 28
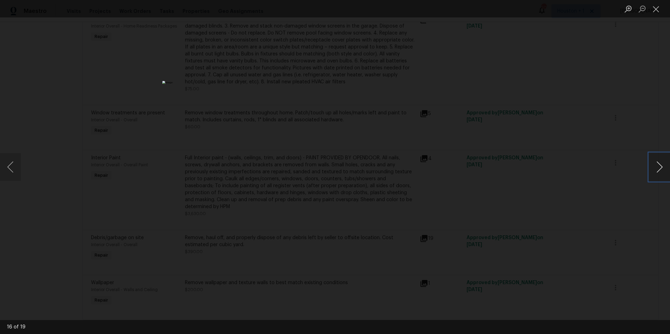
click at [657, 169] on button "Next image" at bounding box center [659, 167] width 21 height 28
click at [610, 107] on div "Lightbox" at bounding box center [335, 167] width 670 height 334
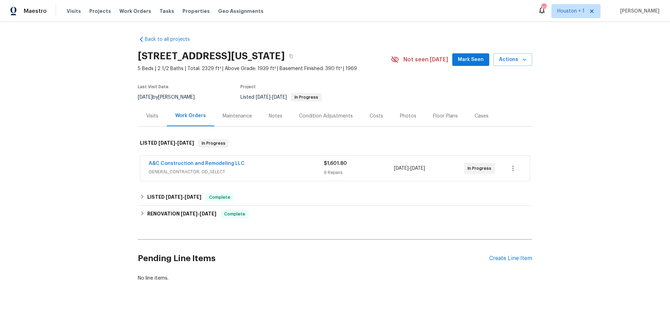
click at [408, 115] on div "Photos" at bounding box center [408, 116] width 16 height 7
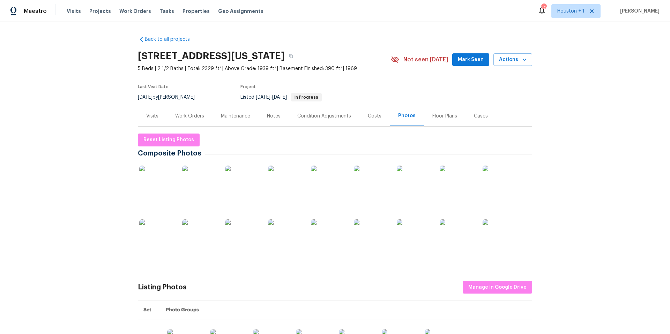
click at [245, 179] on img at bounding box center [242, 183] width 35 height 35
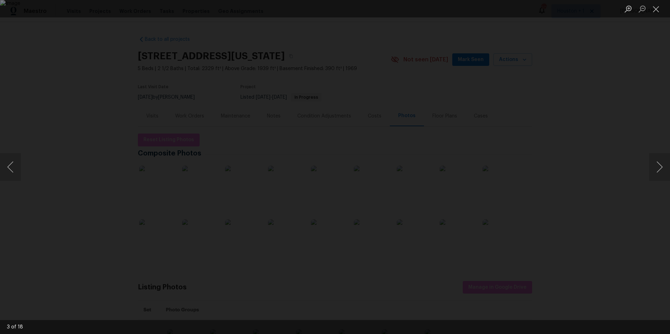
click at [593, 139] on div "Lightbox" at bounding box center [335, 167] width 670 height 334
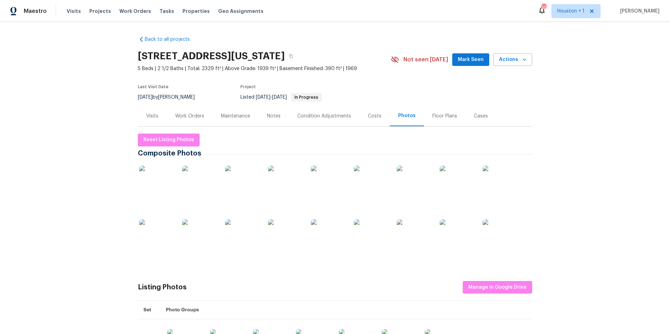
click at [248, 115] on div "Maintenance" at bounding box center [235, 116] width 29 height 7
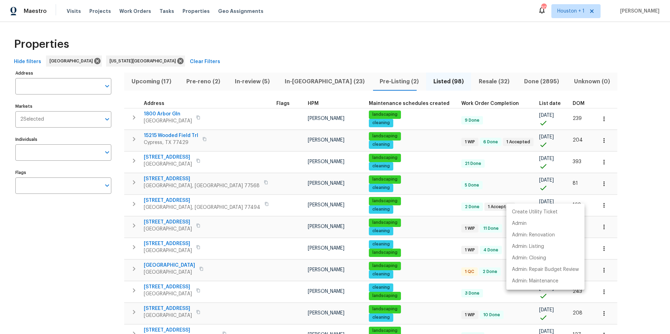
scroll to position [376, 0]
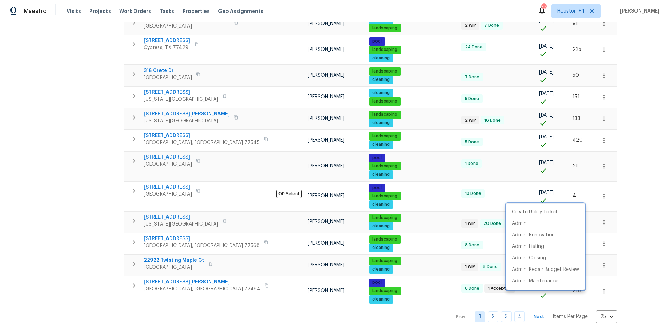
click at [180, 13] on div at bounding box center [335, 167] width 670 height 334
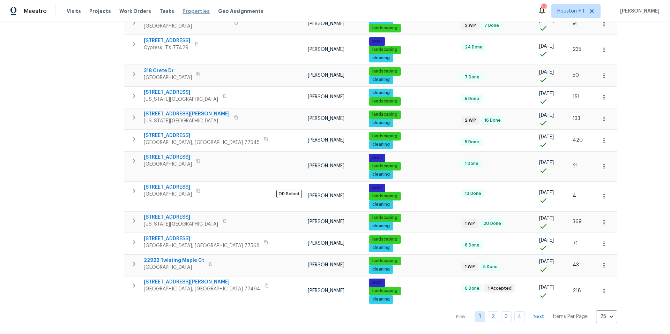
click at [183, 10] on span "Properties" at bounding box center [196, 11] width 27 height 7
click at [183, 12] on span "Properties" at bounding box center [196, 11] width 27 height 7
click at [185, 11] on span "Properties" at bounding box center [196, 11] width 27 height 7
click at [77, 13] on span "Visits" at bounding box center [74, 11] width 14 height 7
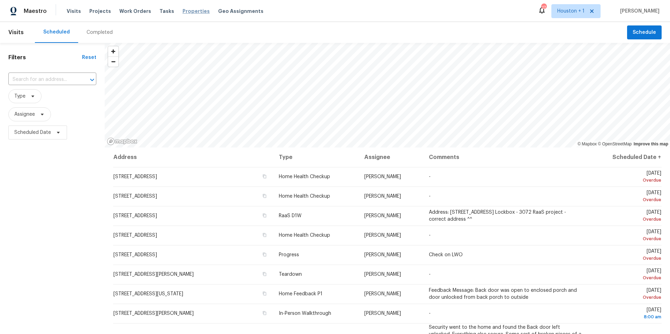
click at [192, 10] on span "Properties" at bounding box center [196, 11] width 27 height 7
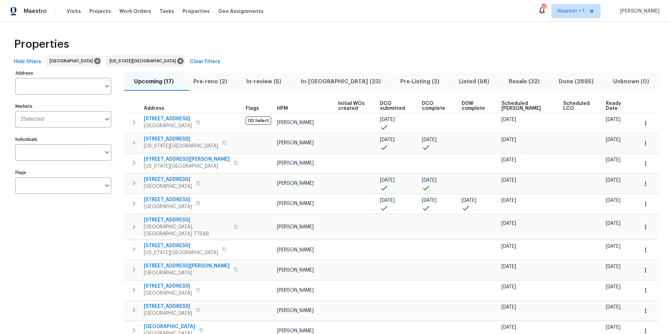
click at [44, 87] on input "Address" at bounding box center [58, 86] width 86 height 16
type input "5514 Baldwin"
click at [30, 109] on li "5514 Baldwin Elm St Richmond TX 77407" at bounding box center [63, 105] width 96 height 12
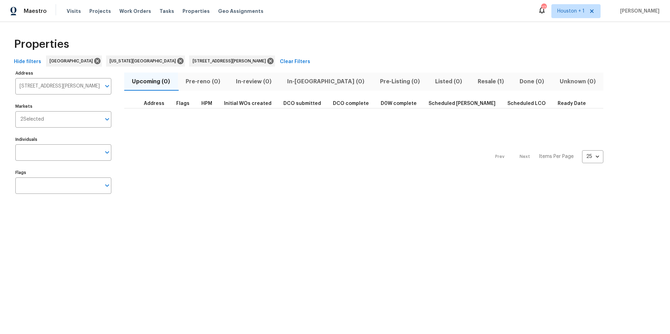
click at [474, 84] on span "Resale (1)" at bounding box center [491, 82] width 34 height 10
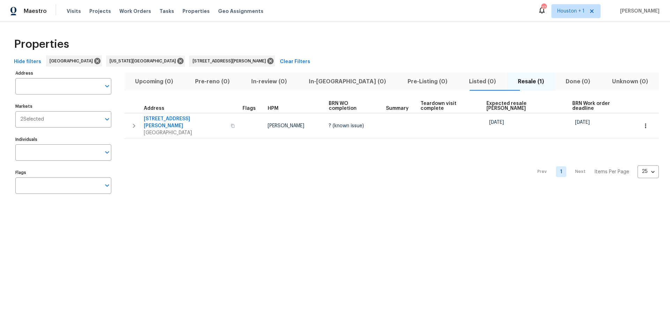
type input "5514 Baldwin Elm St Richmond TX 77407"
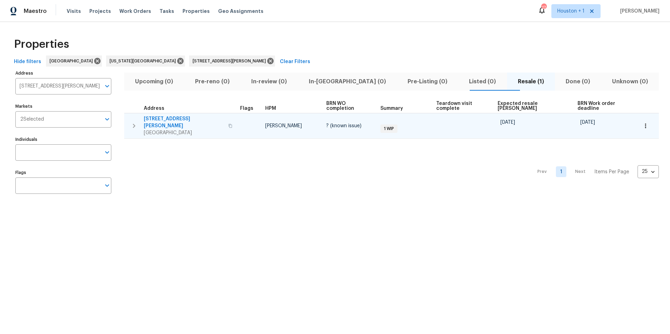
click at [169, 130] on span "[GEOGRAPHIC_DATA]" at bounding box center [184, 133] width 80 height 7
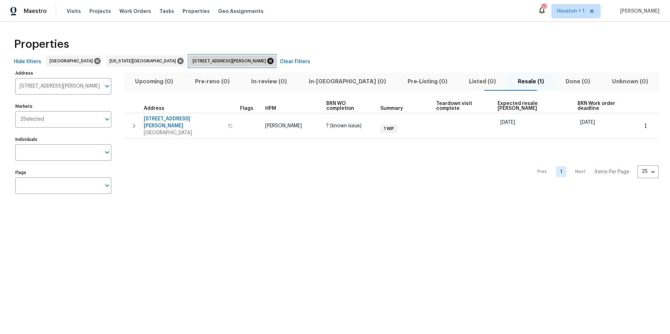
click at [267, 61] on icon at bounding box center [270, 61] width 6 height 6
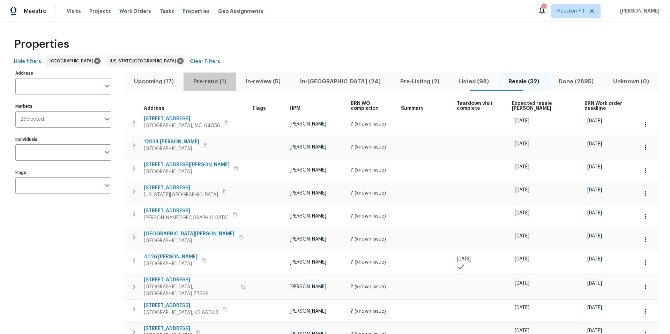
click at [212, 83] on span "Pre-reno (1)" at bounding box center [210, 82] width 44 height 10
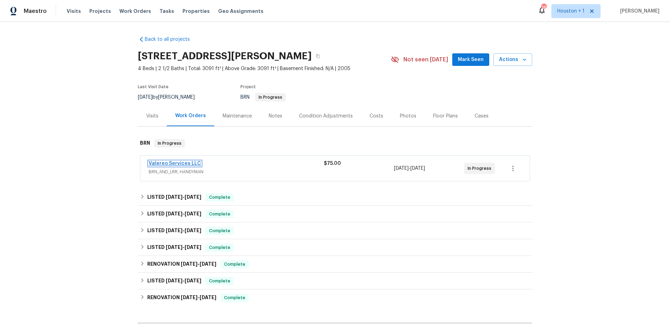
click at [172, 165] on link "Valereo Services LLC" at bounding box center [175, 163] width 52 height 5
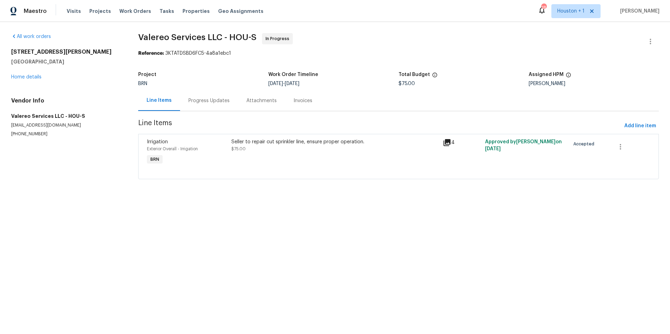
click at [198, 101] on div "Progress Updates" at bounding box center [209, 100] width 41 height 7
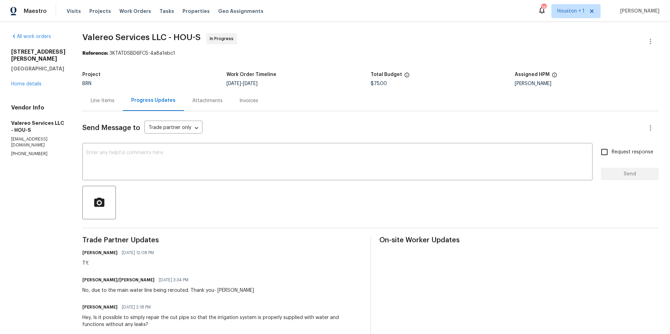
click at [99, 100] on div "Line Items" at bounding box center [103, 100] width 24 height 7
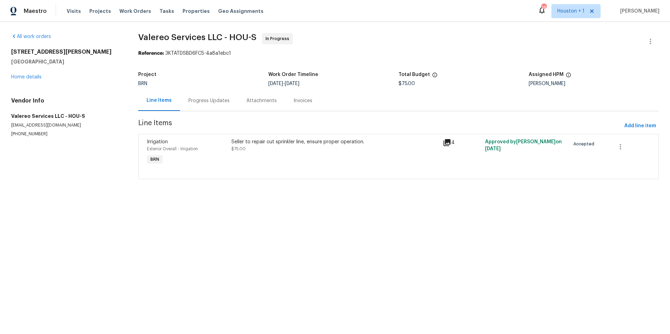
click at [449, 143] on icon at bounding box center [447, 143] width 8 height 8
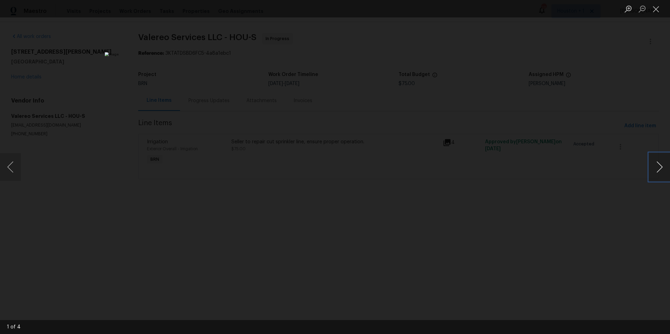
click at [661, 173] on button "Next image" at bounding box center [659, 167] width 21 height 28
click at [661, 172] on button "Next image" at bounding box center [659, 167] width 21 height 28
click at [421, 44] on div "Lightbox" at bounding box center [335, 167] width 670 height 334
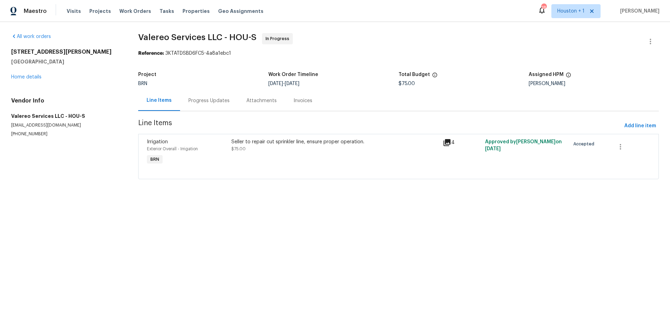
click at [213, 102] on div "Progress Updates" at bounding box center [209, 100] width 41 height 7
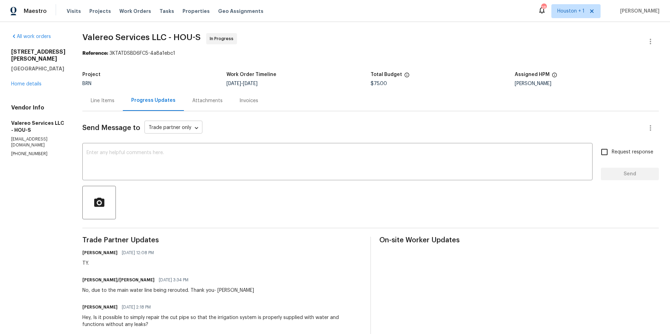
click at [176, 123] on body "Maestro Visits Projects Work Orders Tasks Properties Geo Assignments 18 [GEOGRA…" at bounding box center [335, 167] width 670 height 334
click at [123, 155] on div at bounding box center [335, 167] width 670 height 334
click at [35, 87] on link "Home details" at bounding box center [26, 84] width 30 height 5
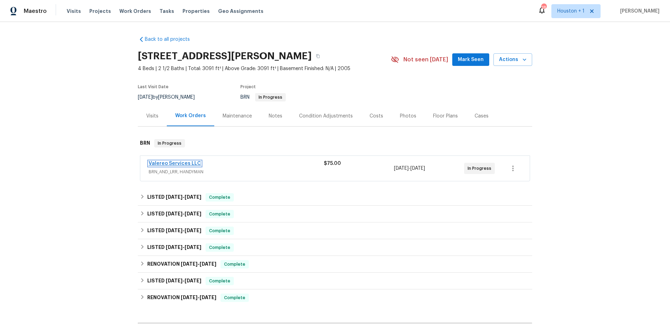
click at [181, 165] on link "Valereo Services LLC" at bounding box center [175, 163] width 52 height 5
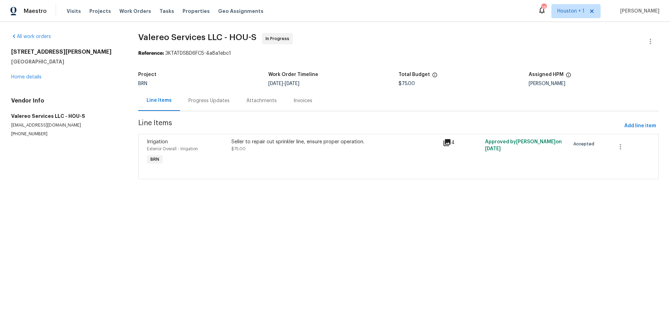
click at [197, 101] on div "Progress Updates" at bounding box center [209, 100] width 41 height 7
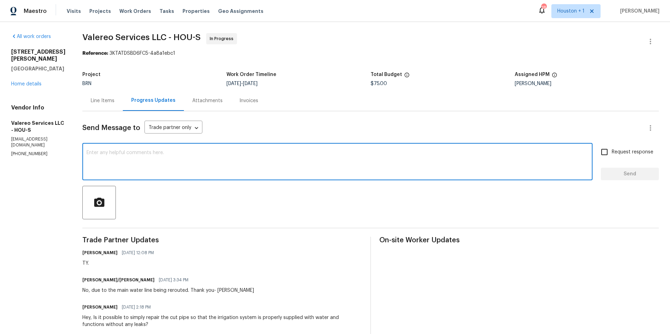
click at [131, 166] on textarea at bounding box center [338, 162] width 502 height 24
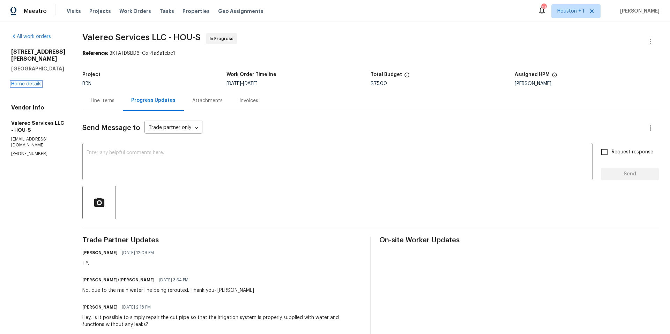
click at [29, 87] on link "Home details" at bounding box center [26, 84] width 30 height 5
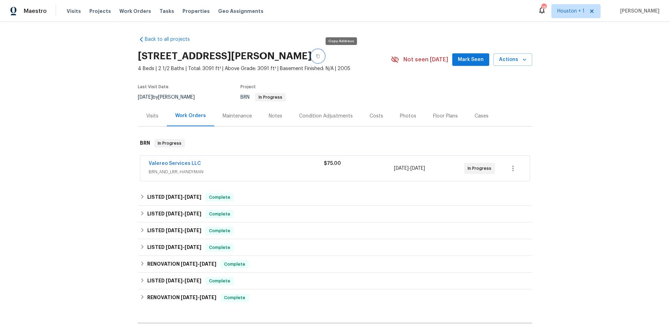
click at [320, 57] on icon "button" at bounding box center [318, 56] width 4 height 4
